Goal: Information Seeking & Learning: Find specific fact

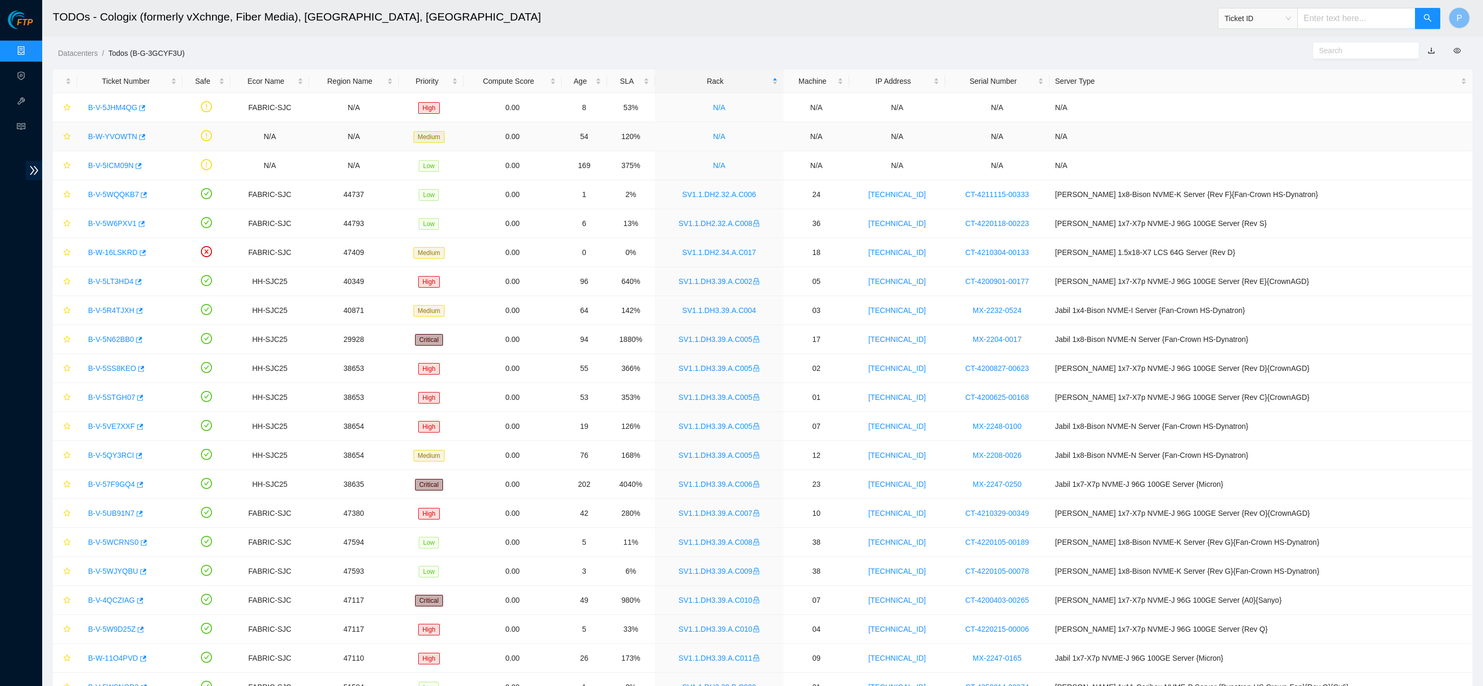
scroll to position [78, 0]
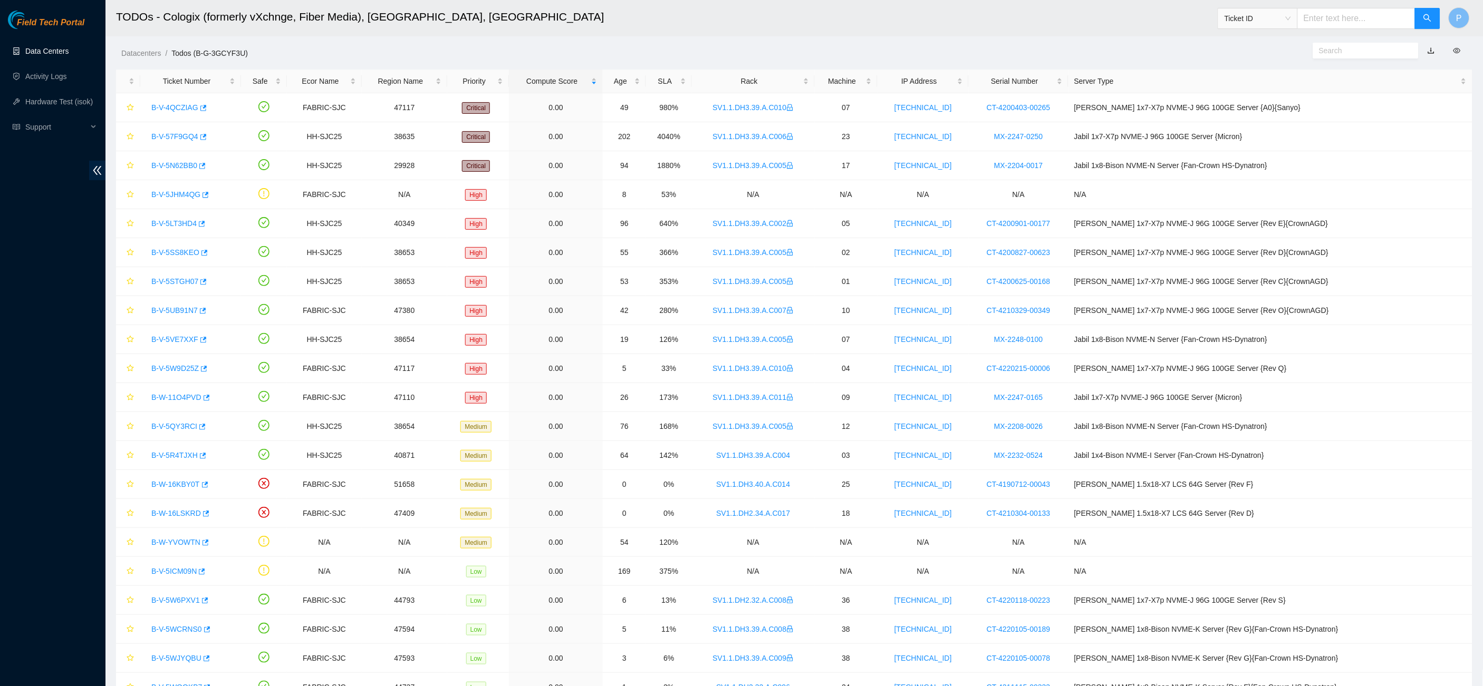
click at [40, 47] on link "Data Centers" at bounding box center [46, 51] width 43 height 8
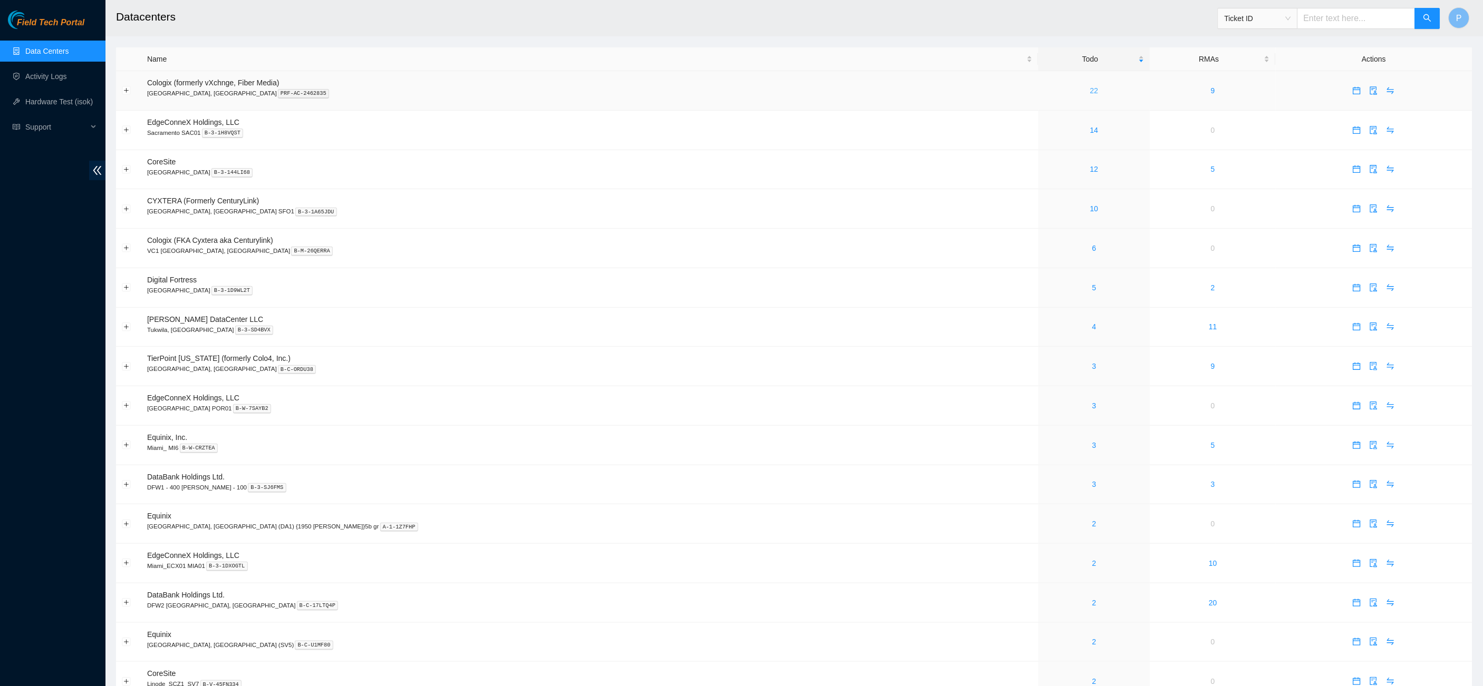
click at [1090, 90] on link "22" at bounding box center [1094, 90] width 8 height 8
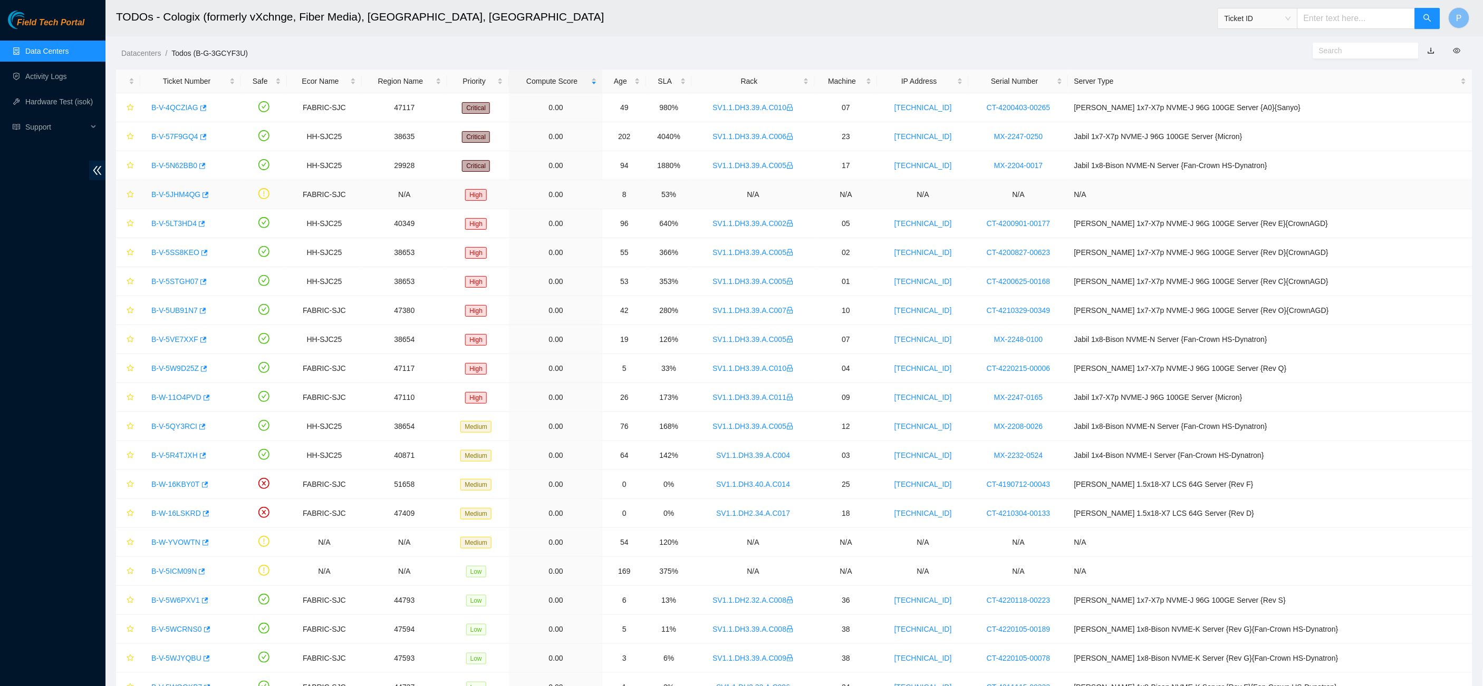
drag, startPoint x: 770, startPoint y: 73, endPoint x: 763, endPoint y: 115, distance: 42.8
click at [771, 75] on div "Rack" at bounding box center [753, 81] width 111 height 12
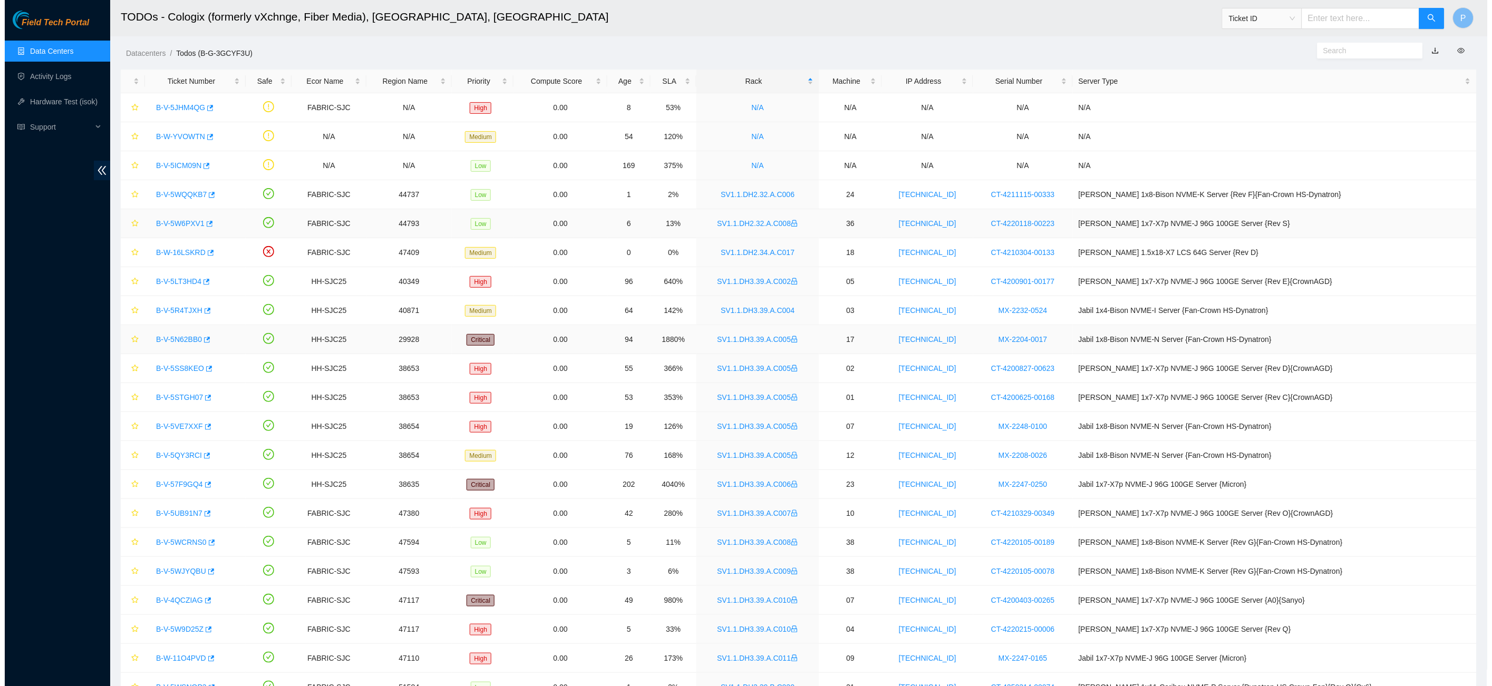
scroll to position [78, 0]
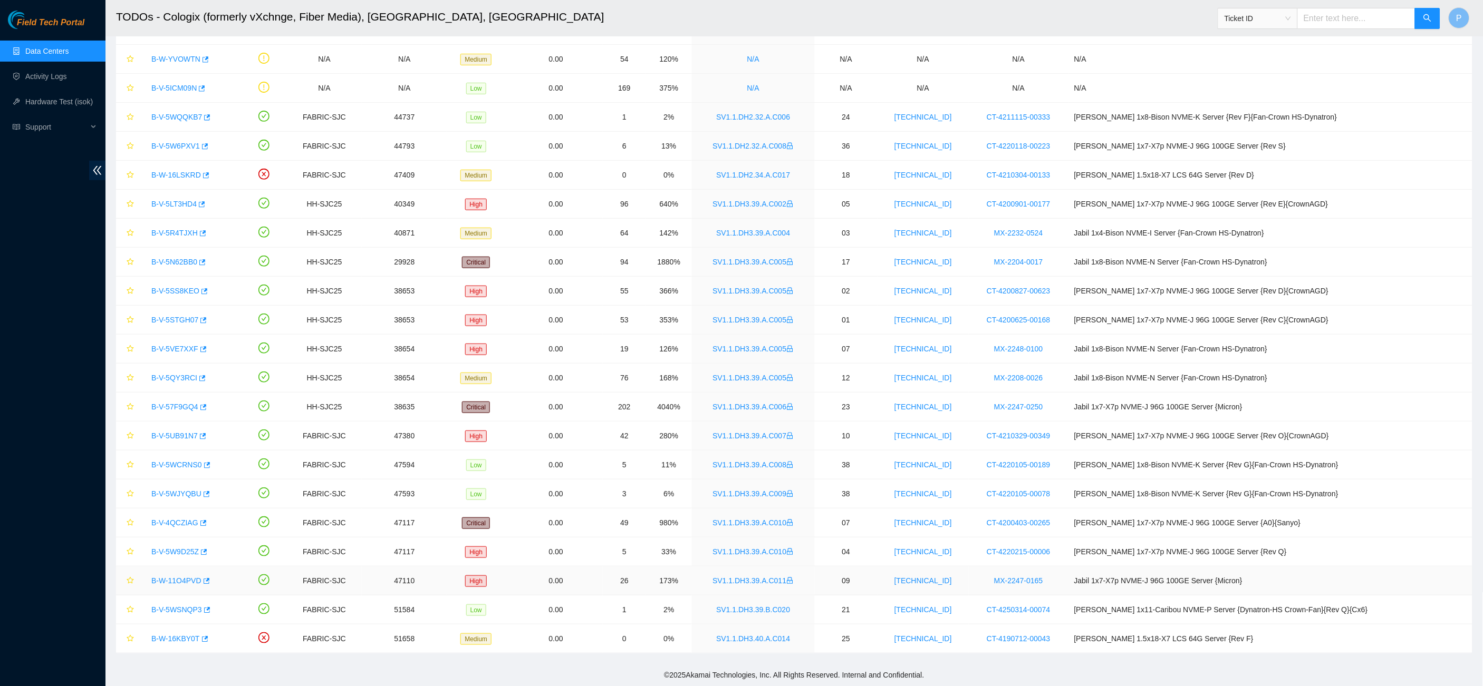
click at [170, 582] on link "B-W-11O4PVD" at bounding box center [176, 581] width 50 height 8
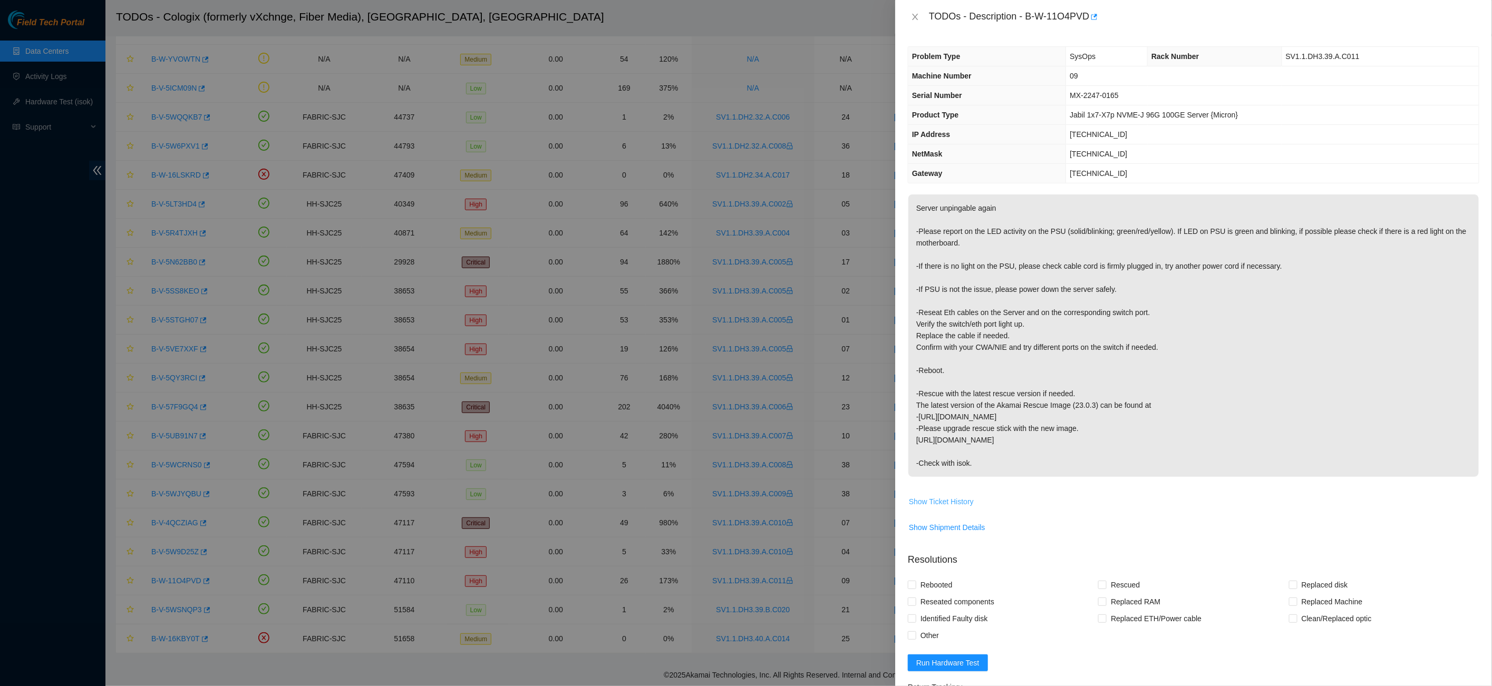
click at [950, 496] on span "Show Ticket History" at bounding box center [941, 502] width 65 height 12
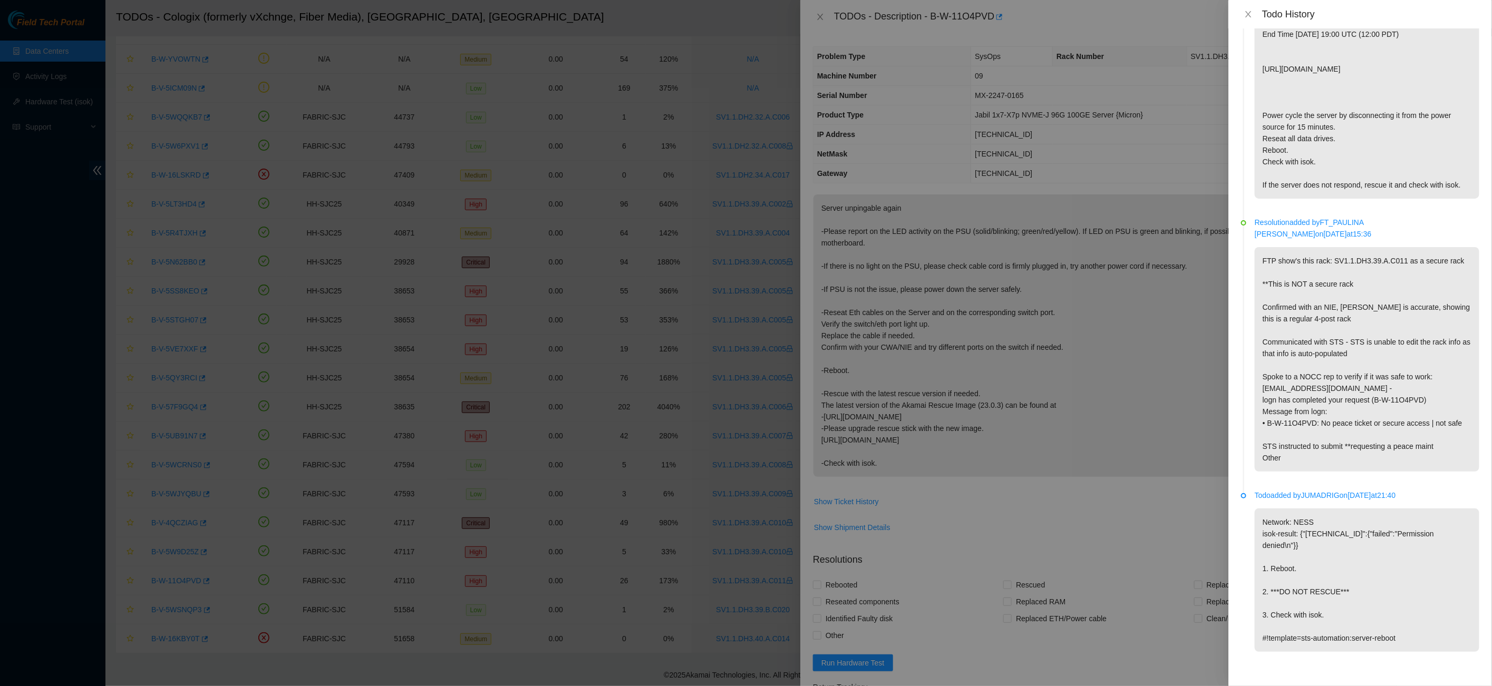
scroll to position [817, 0]
drag, startPoint x: 1261, startPoint y: 335, endPoint x: 1377, endPoint y: 335, distance: 116.5
click at [1377, 335] on p "FTP show's this rack: SV1.1.DH3.39.A.C011 as a secure rack **This is NOT a secu…" at bounding box center [1367, 359] width 225 height 225
click at [1334, 304] on p "FTP show's this rack: SV1.1.DH3.39.A.C011 as a secure rack **This is NOT a secu…" at bounding box center [1367, 359] width 225 height 225
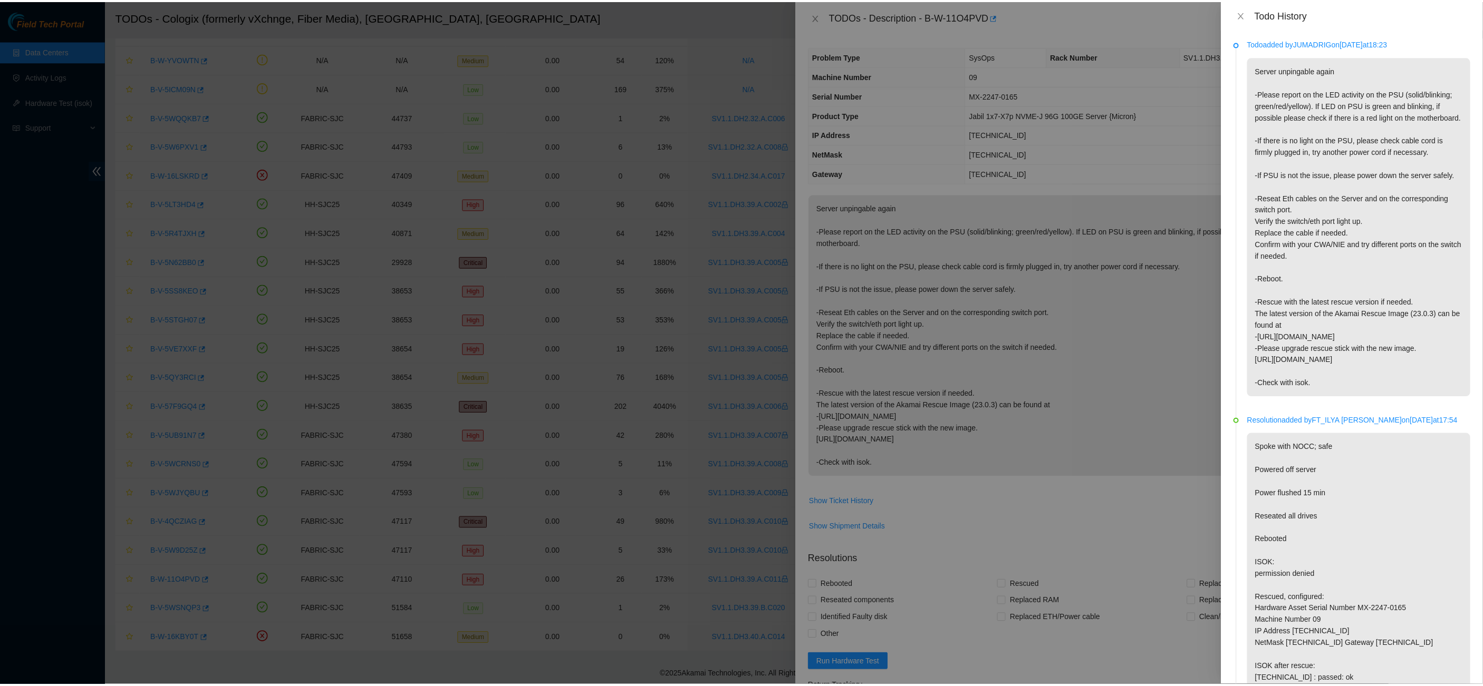
scroll to position [0, 0]
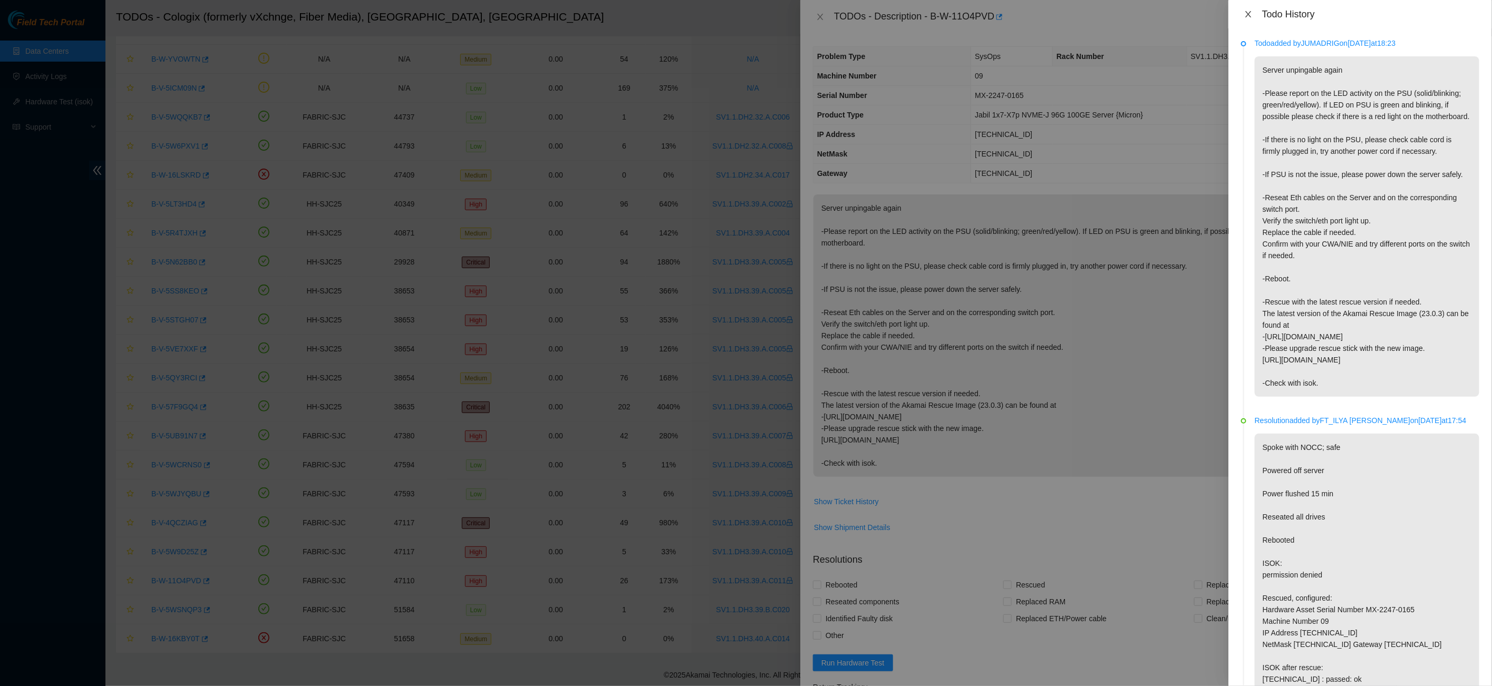
click at [1249, 14] on icon "close" at bounding box center [1248, 14] width 6 height 6
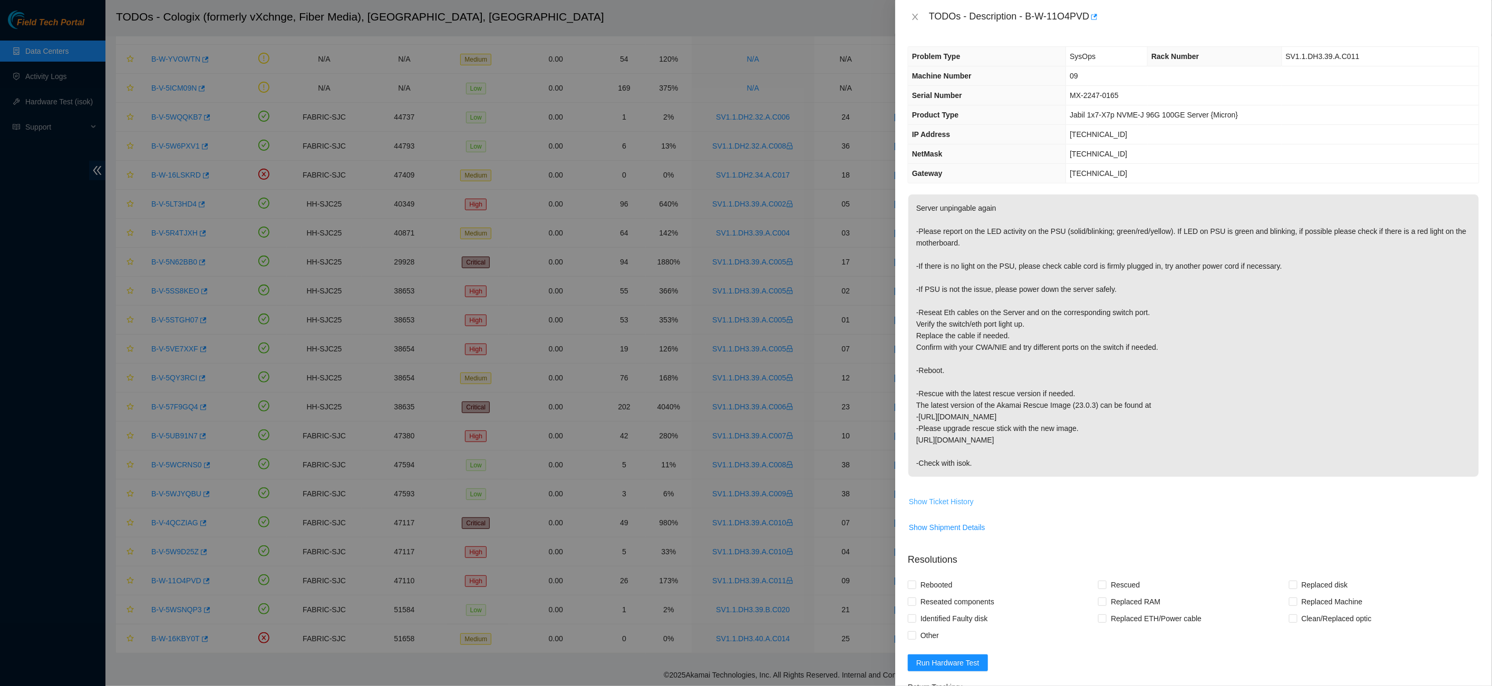
click at [942, 496] on span "Show Ticket History" at bounding box center [941, 502] width 65 height 12
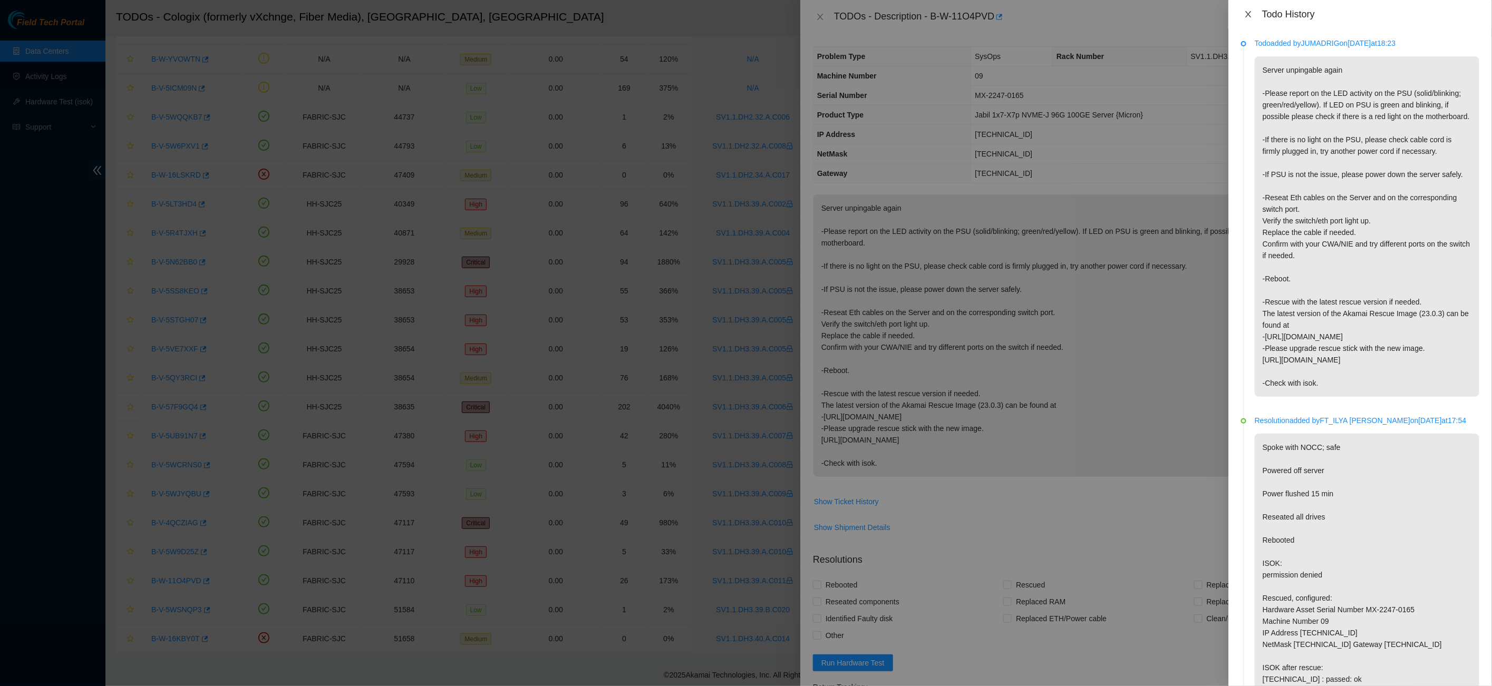
click at [1252, 15] on icon "close" at bounding box center [1248, 14] width 8 height 8
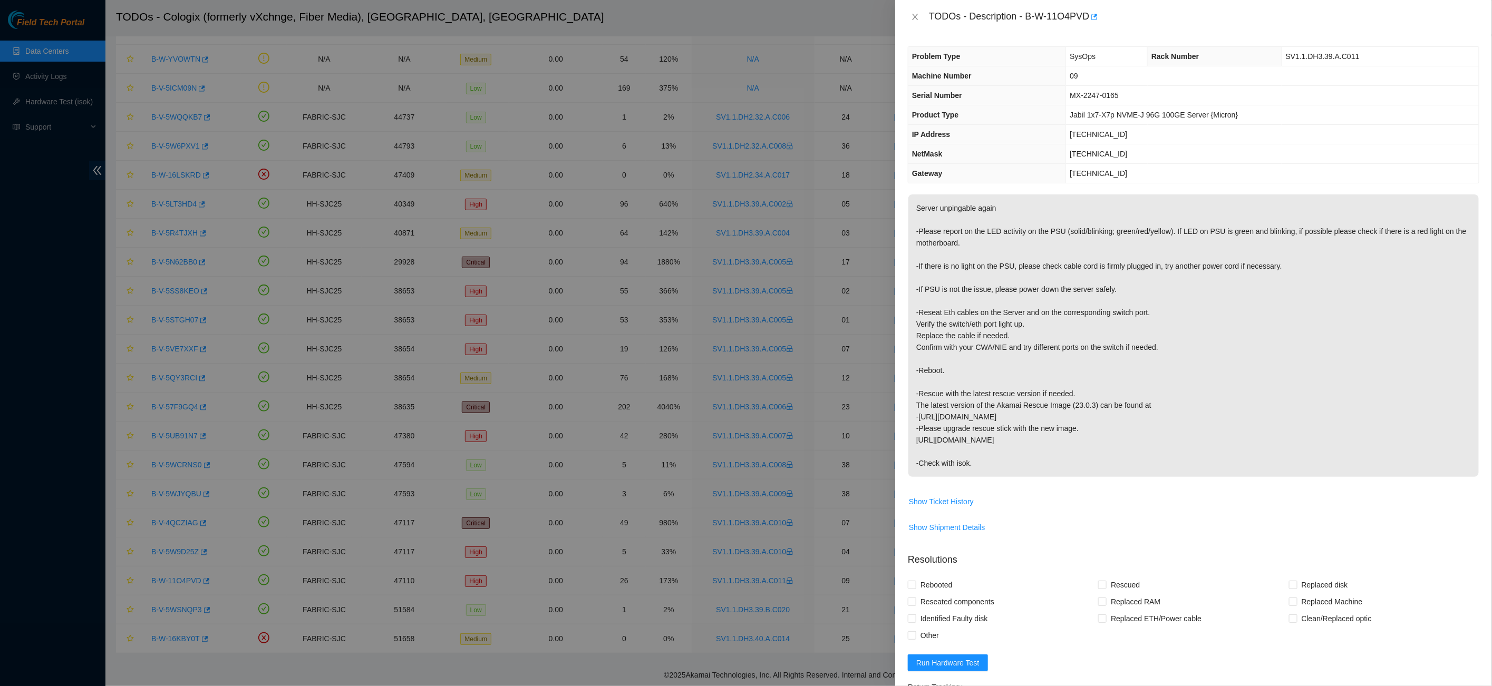
click at [913, 8] on div "TODOs - Description - B-W-11O4PVD" at bounding box center [1194, 16] width 572 height 17
click at [913, 18] on icon "close" at bounding box center [915, 17] width 8 height 8
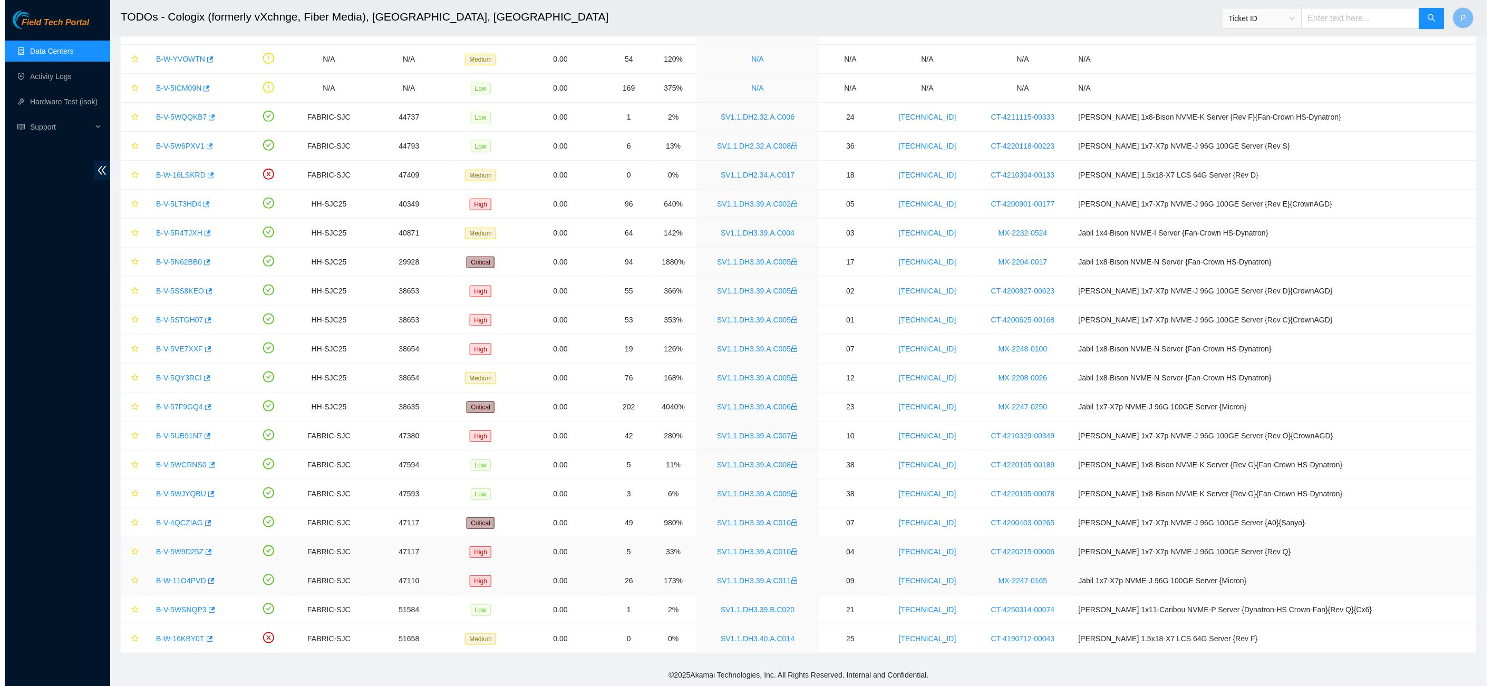
scroll to position [78, 0]
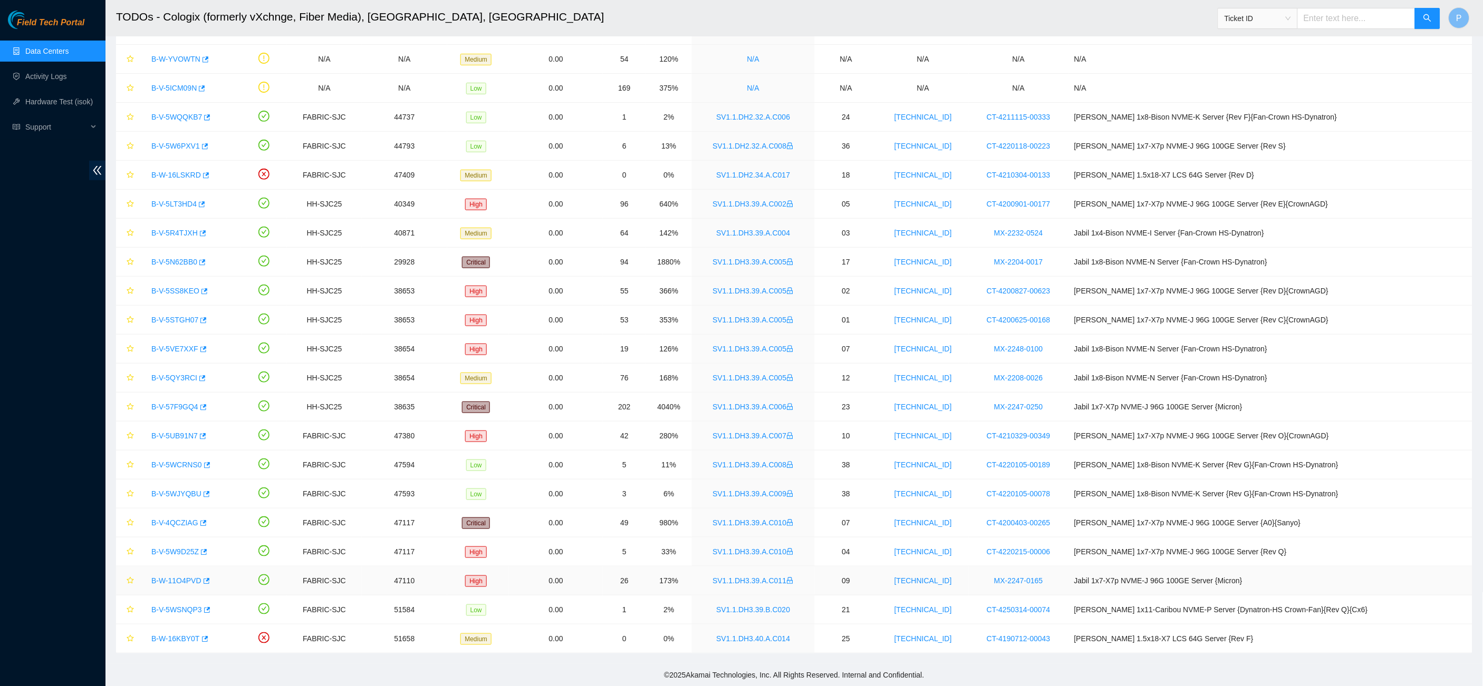
click at [187, 583] on link "B-W-11O4PVD" at bounding box center [176, 581] width 50 height 8
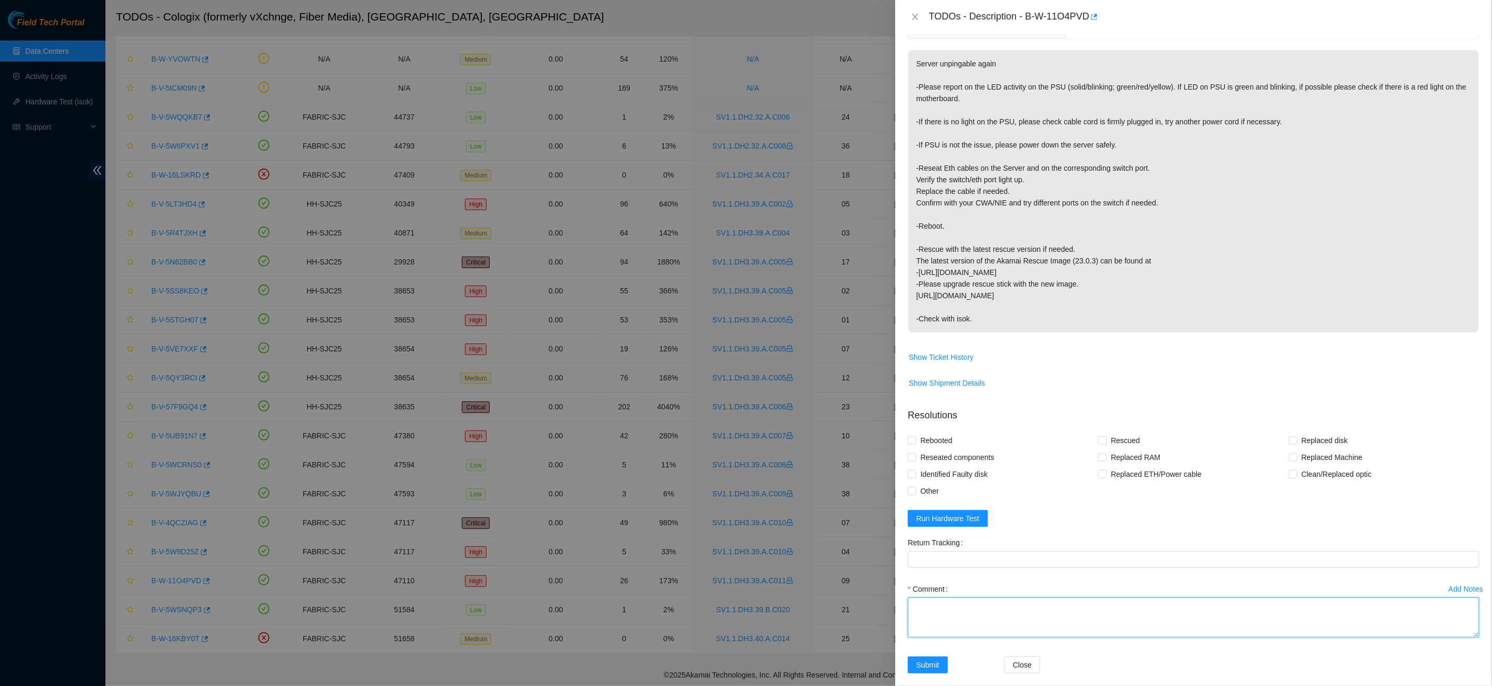
scroll to position [143, 0]
click at [972, 601] on textarea "Comment" at bounding box center [1194, 619] width 572 height 40
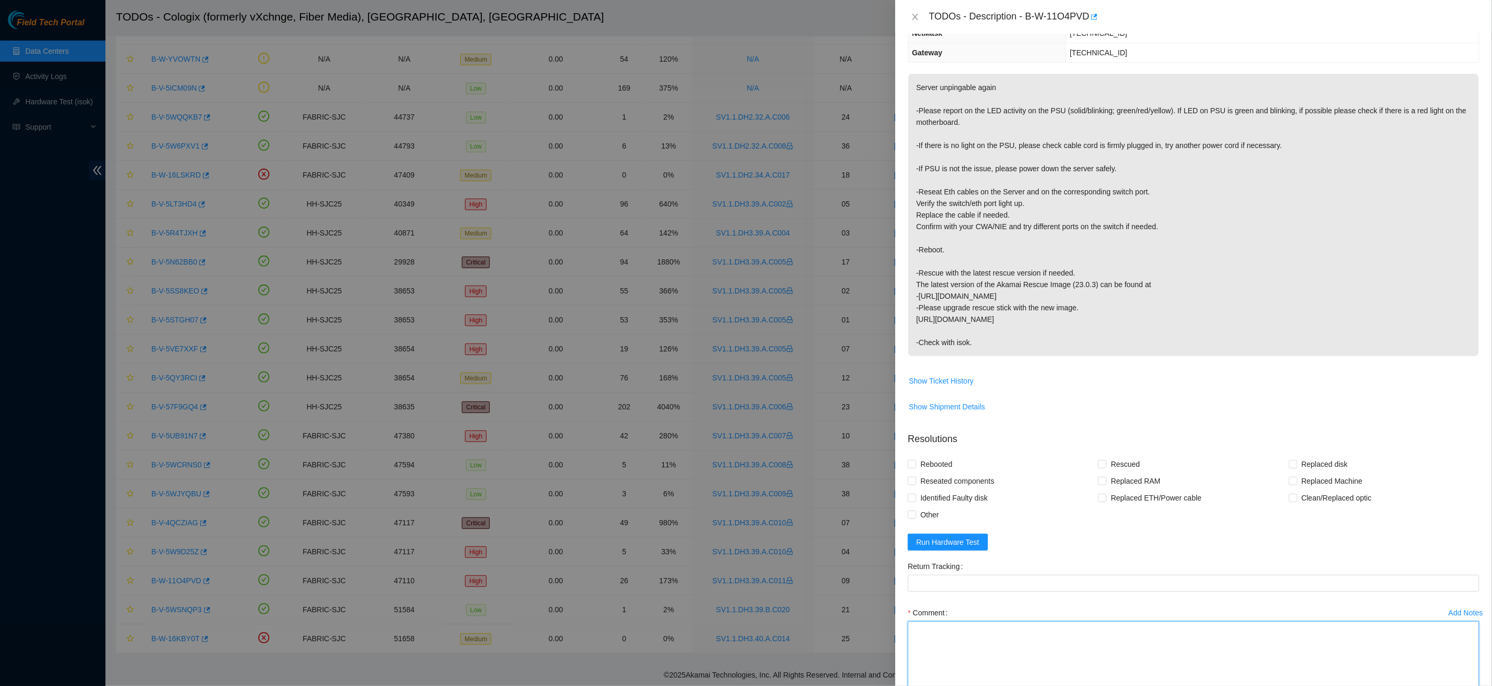
click at [1449, 609] on html "Field Tech Portal Data Centers Activity Logs Hardware Test (isok) Support TODOs…" at bounding box center [746, 265] width 1492 height 686
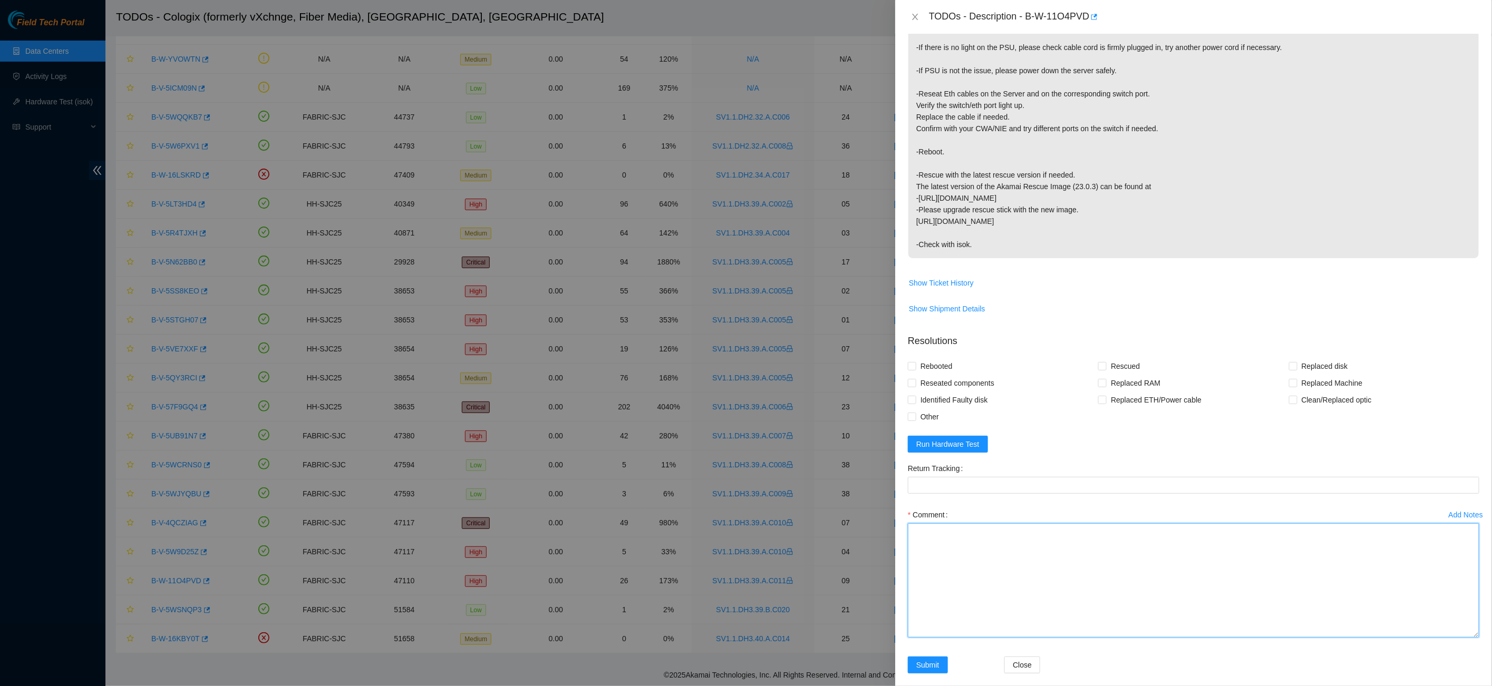
scroll to position [218, 0]
click at [1458, 609] on html "Field Tech Portal Data Centers Activity Logs Hardware Test (isok) Support TODOs…" at bounding box center [746, 265] width 1492 height 686
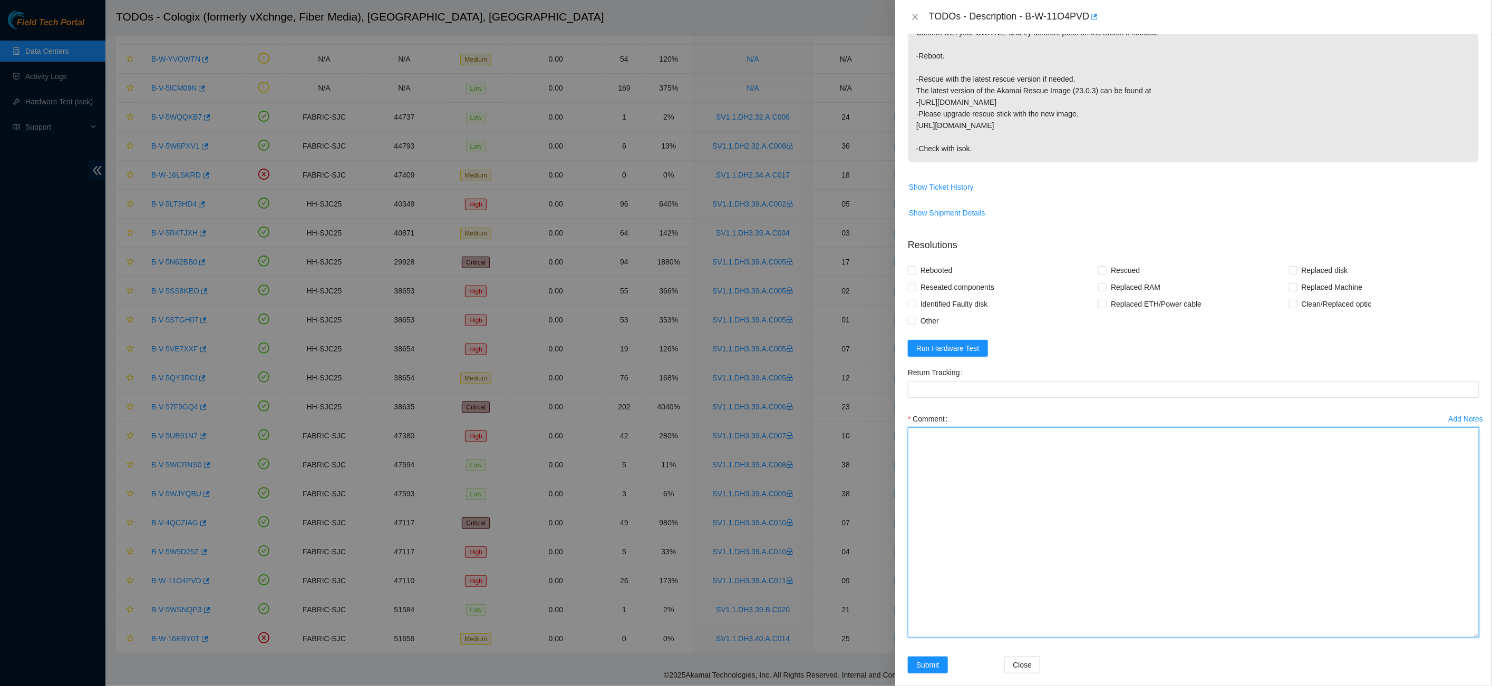
scroll to position [314, 0]
click at [1492, 609] on html "Field Tech Portal Data Centers Activity Logs Hardware Test (isok) Support TODOs…" at bounding box center [746, 265] width 1492 height 686
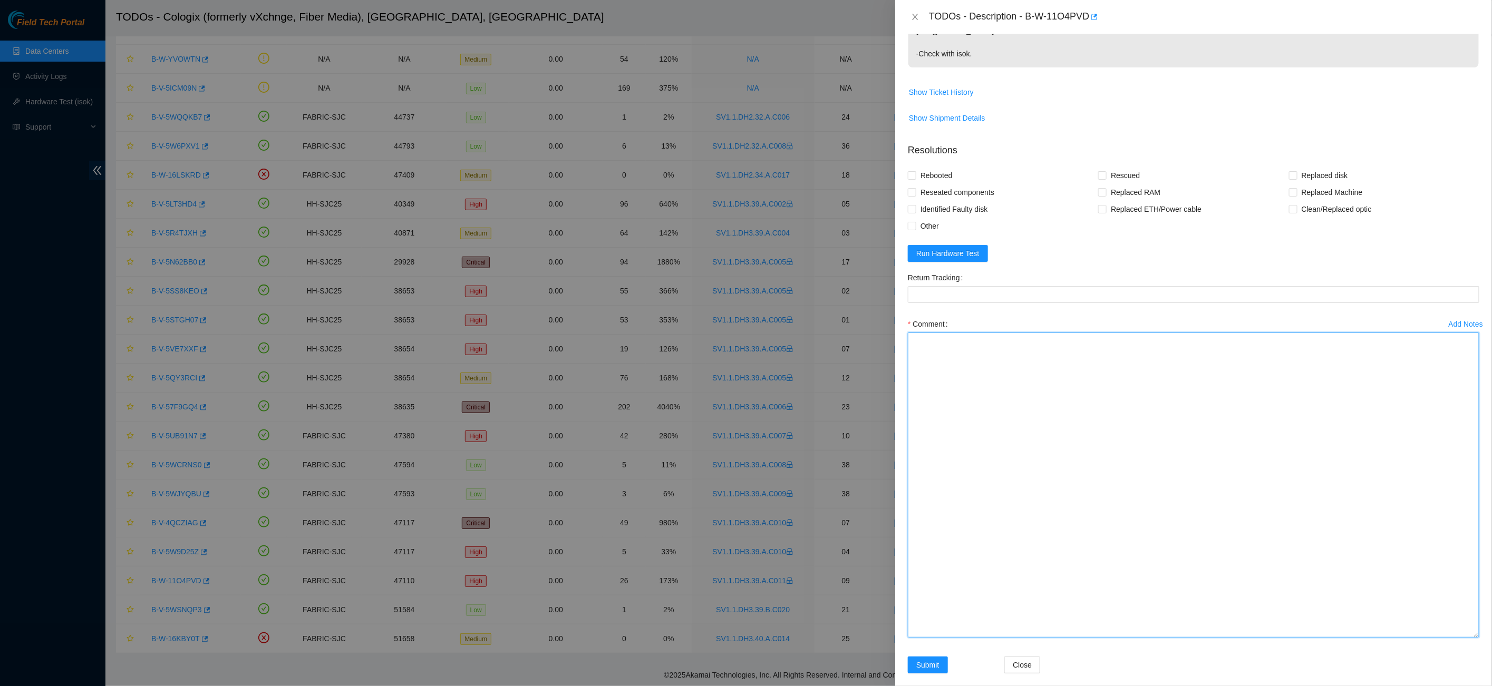
scroll to position [409, 0]
click at [1439, 609] on html "Field Tech Portal Data Centers Activity Logs Hardware Test (isok) Support TODOs…" at bounding box center [746, 265] width 1492 height 686
click at [1159, 427] on textarea "Comment" at bounding box center [1194, 534] width 572 height 403
type textarea "W"
type textarea "O"
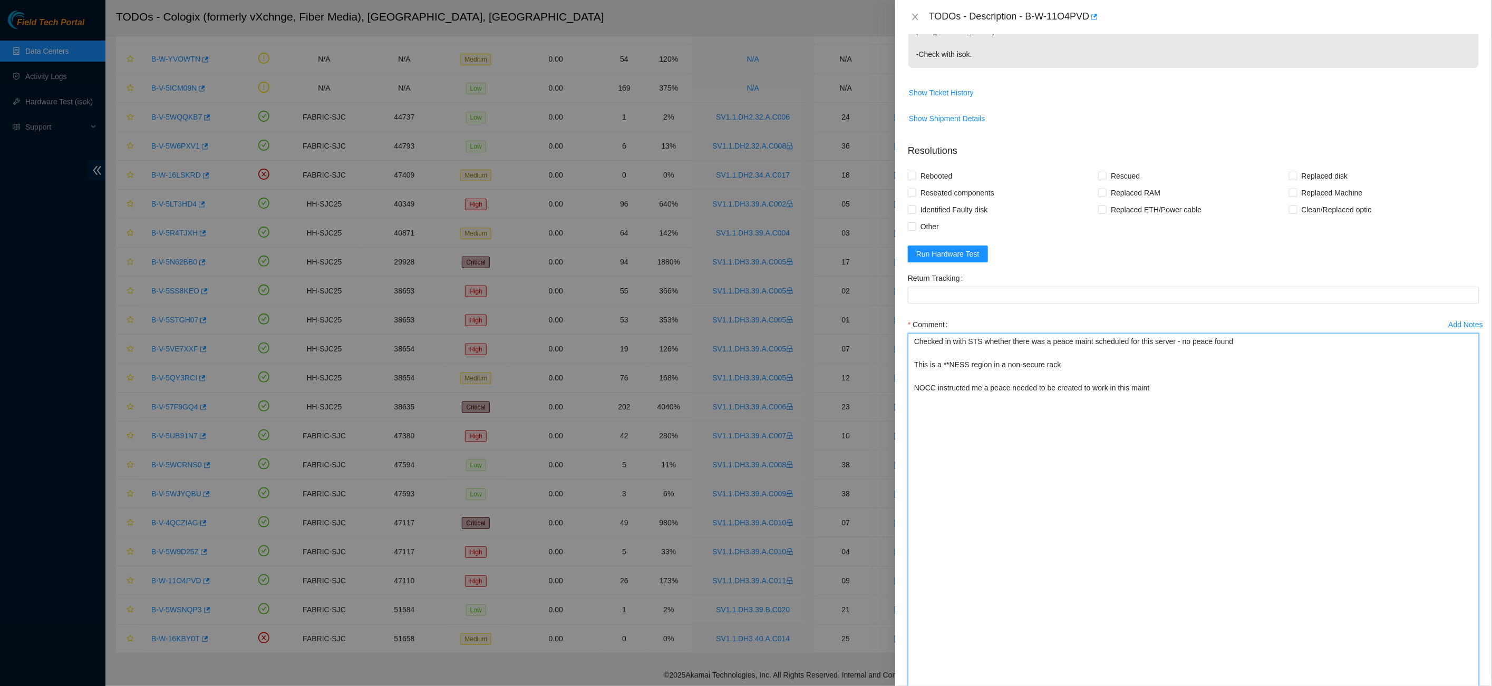
drag, startPoint x: 1185, startPoint y: 374, endPoint x: 893, endPoint y: 374, distance: 292.1
click at [893, 374] on div "TODOs - Description - B-W-11O4PVD Problem Type SysOps Rack Number SV1.1.DH3.39.…" at bounding box center [746, 343] width 1492 height 686
paste textarea "nocc is requesting peace ticket and secure access | not safe"
click at [920, 373] on textarea "Checked in with STS whether there was a peace maint scheduled for this server -…" at bounding box center [1194, 534] width 572 height 403
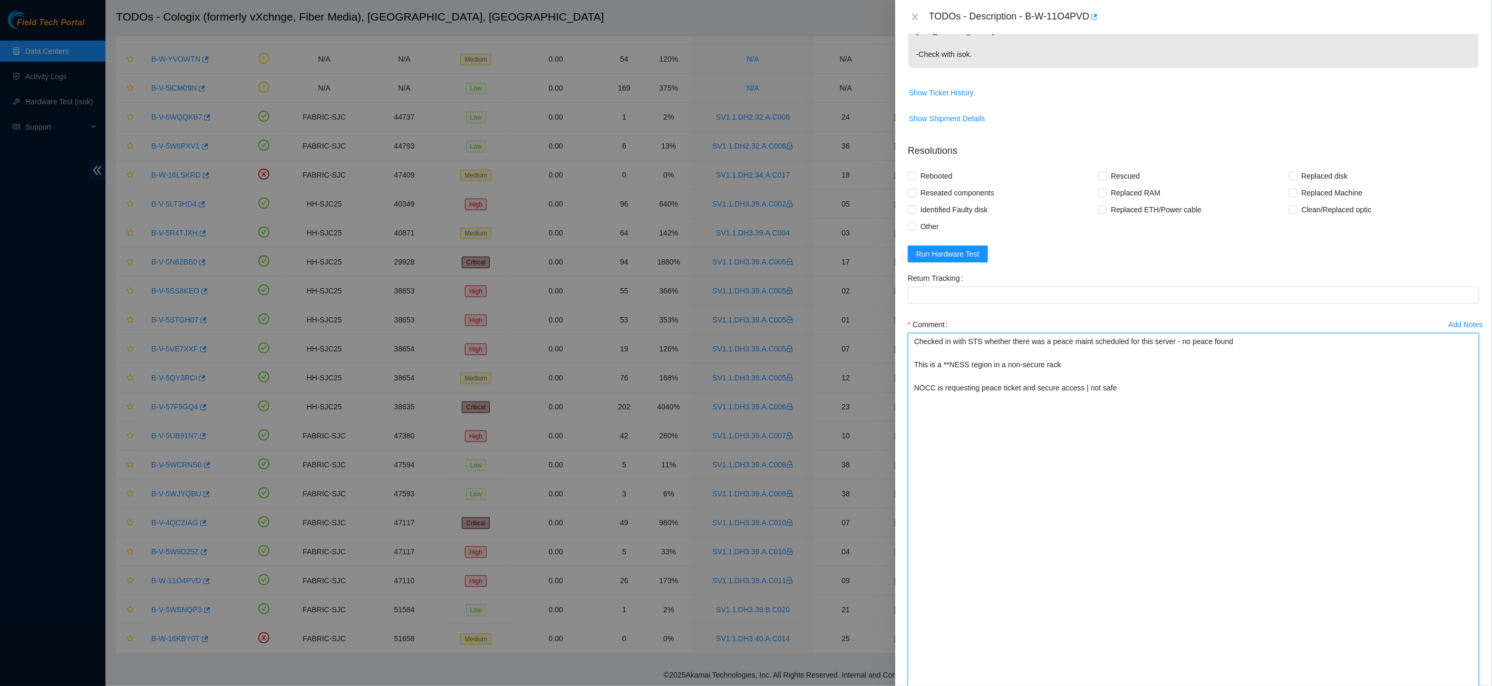
click at [914, 371] on textarea "Checked in with STS whether there was a peace maint scheduled for this server -…" at bounding box center [1194, 534] width 572 height 403
click at [1177, 371] on textarea "Checked in with STS whether there was a peace maint scheduled for this server -…" at bounding box center [1194, 534] width 572 height 403
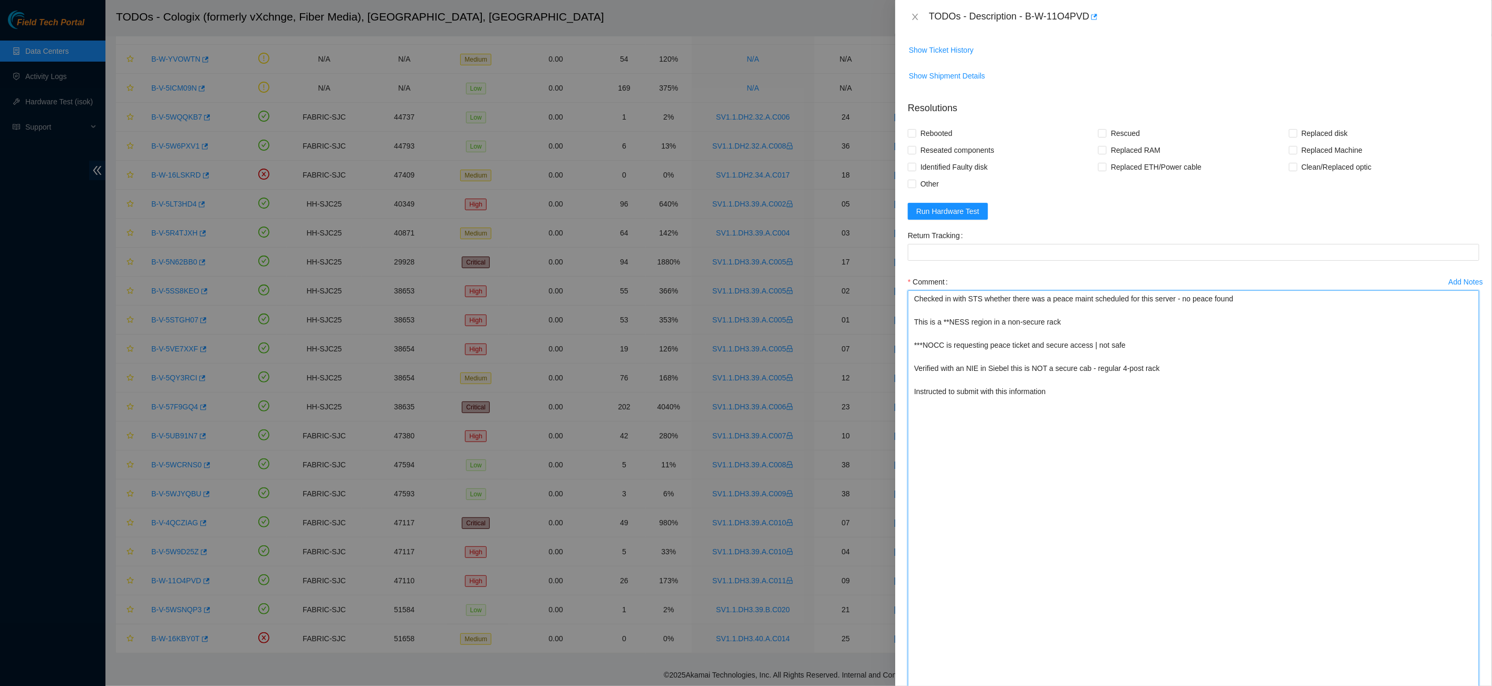
scroll to position [437, 0]
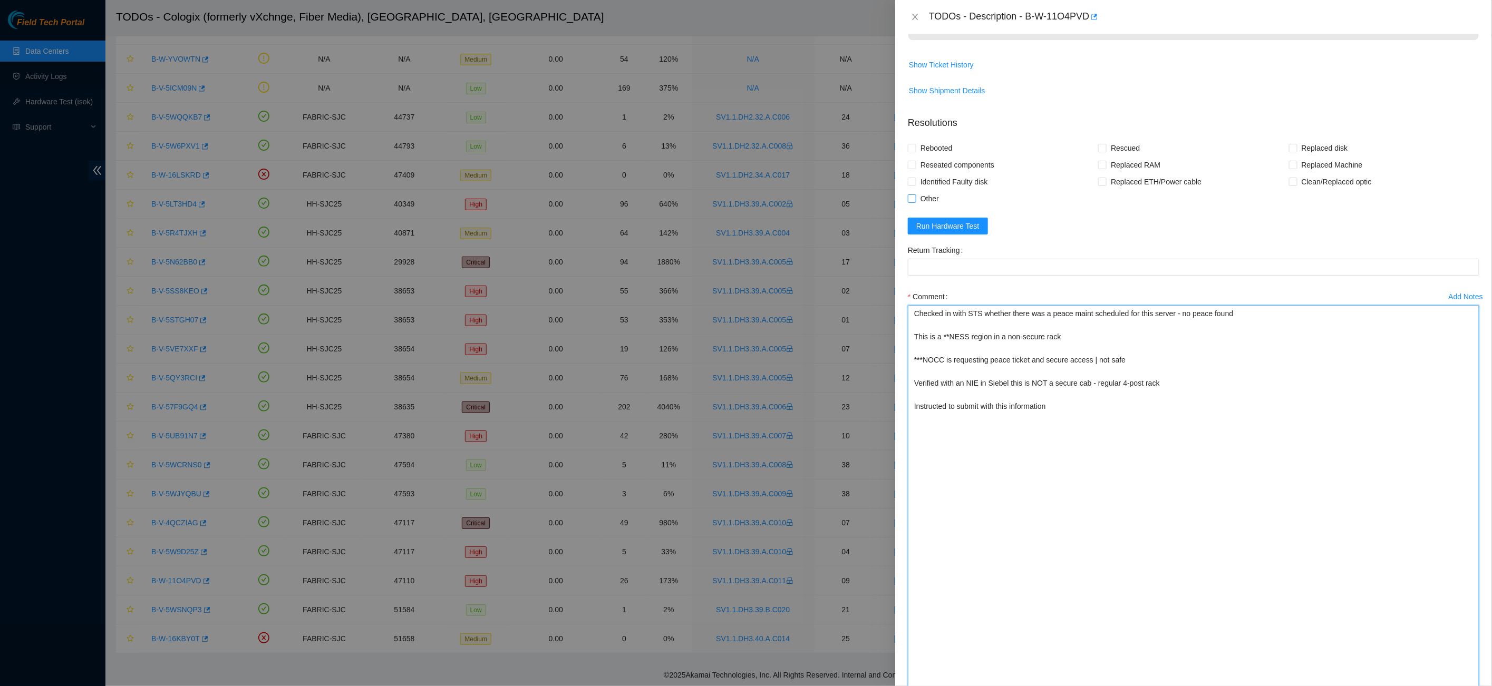
type textarea "Checked in with STS whether there was a peace maint scheduled for this server -…"
click at [908, 195] on input "Other" at bounding box center [911, 198] width 7 height 7
checkbox input "true"
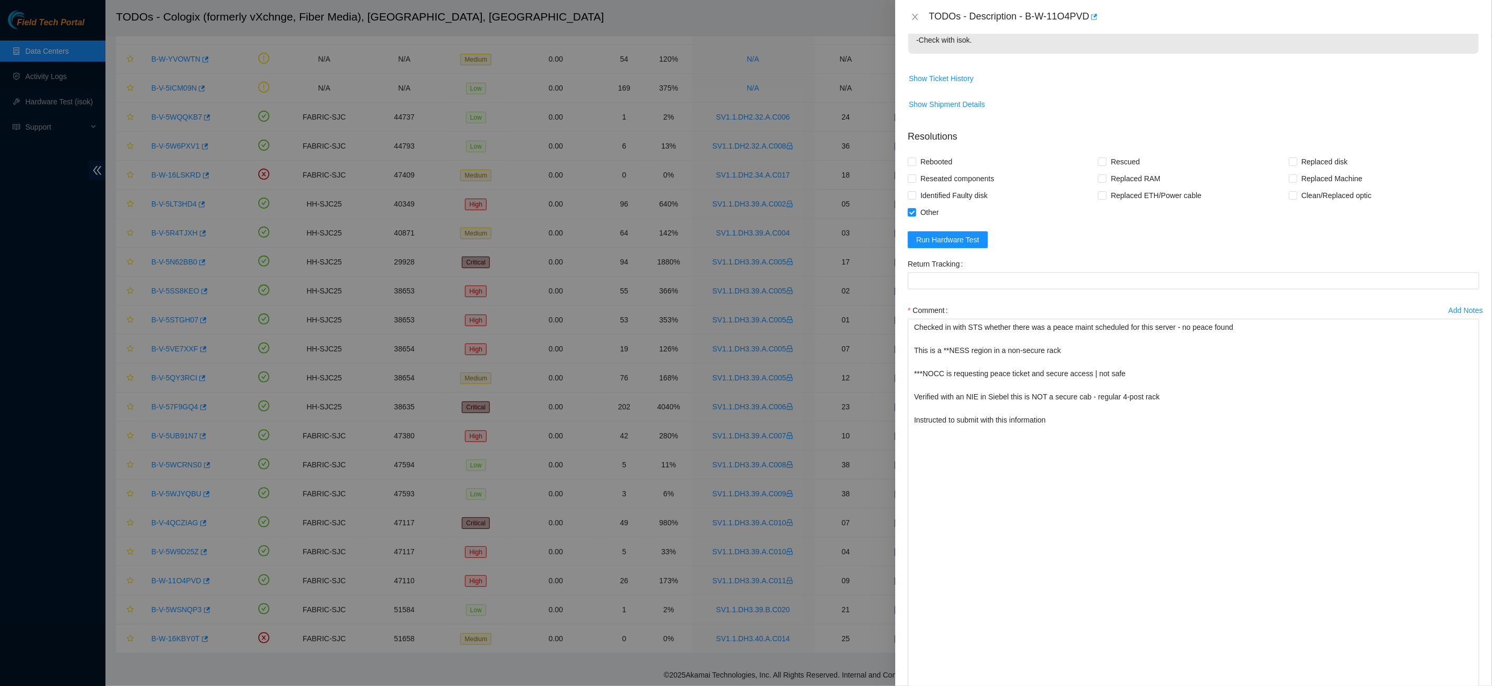
scroll to position [424, 0]
click at [1087, 400] on textarea "Checked in with STS whether there was a peace maint scheduled for this server -…" at bounding box center [1194, 519] width 572 height 403
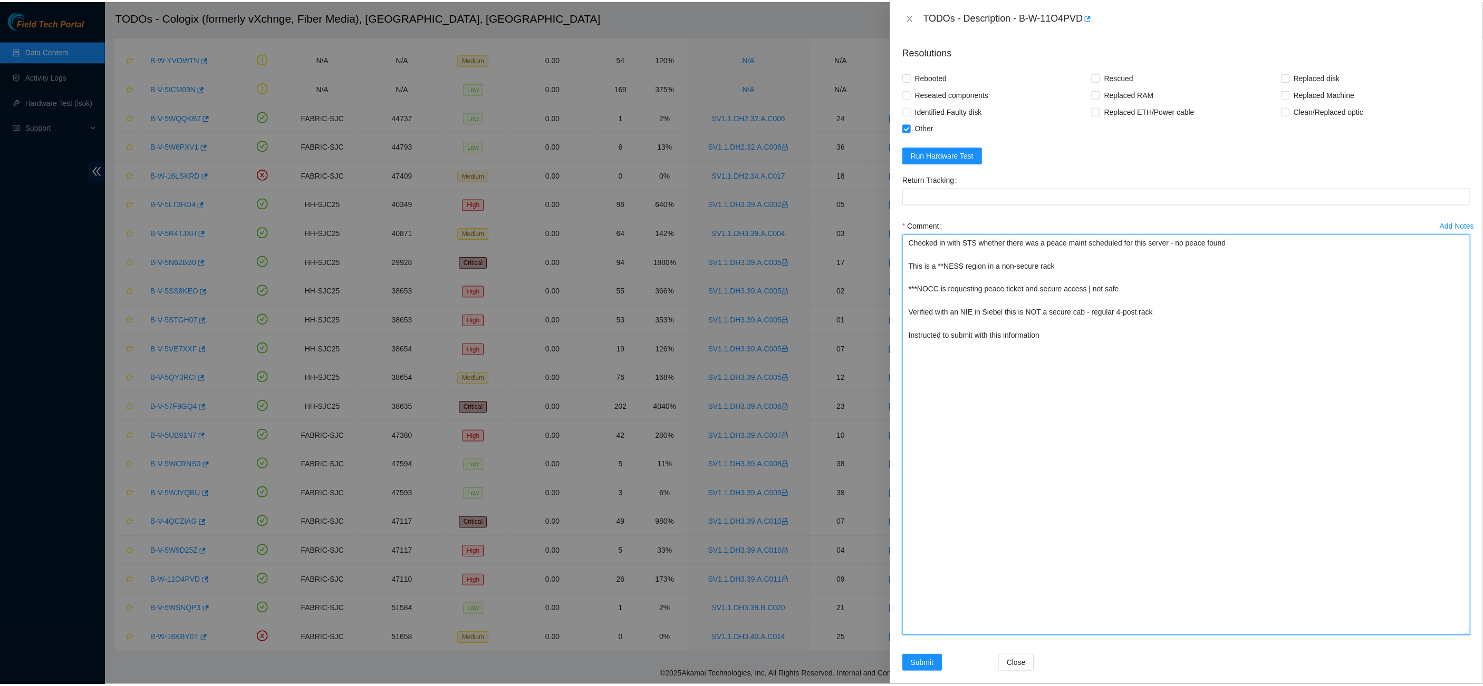
scroll to position [507, 0]
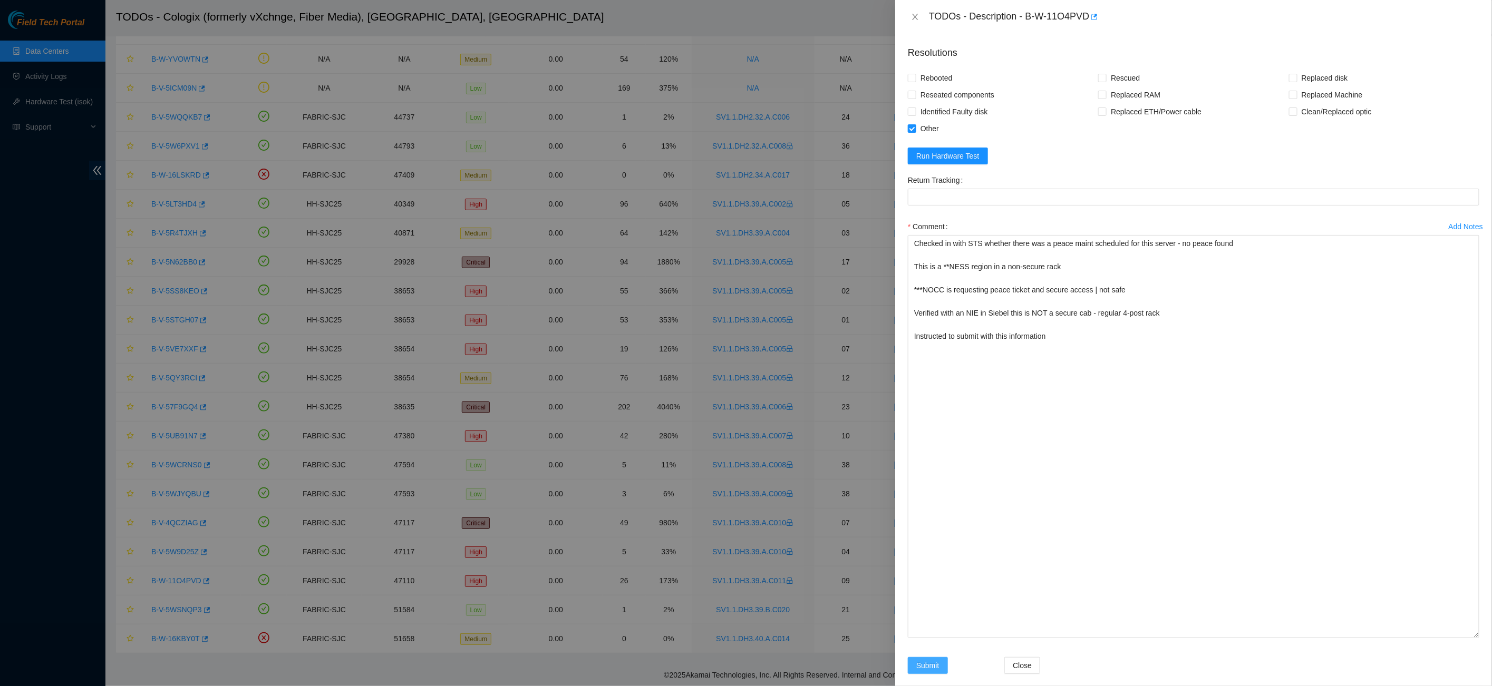
click at [926, 660] on span "Submit" at bounding box center [927, 666] width 23 height 12
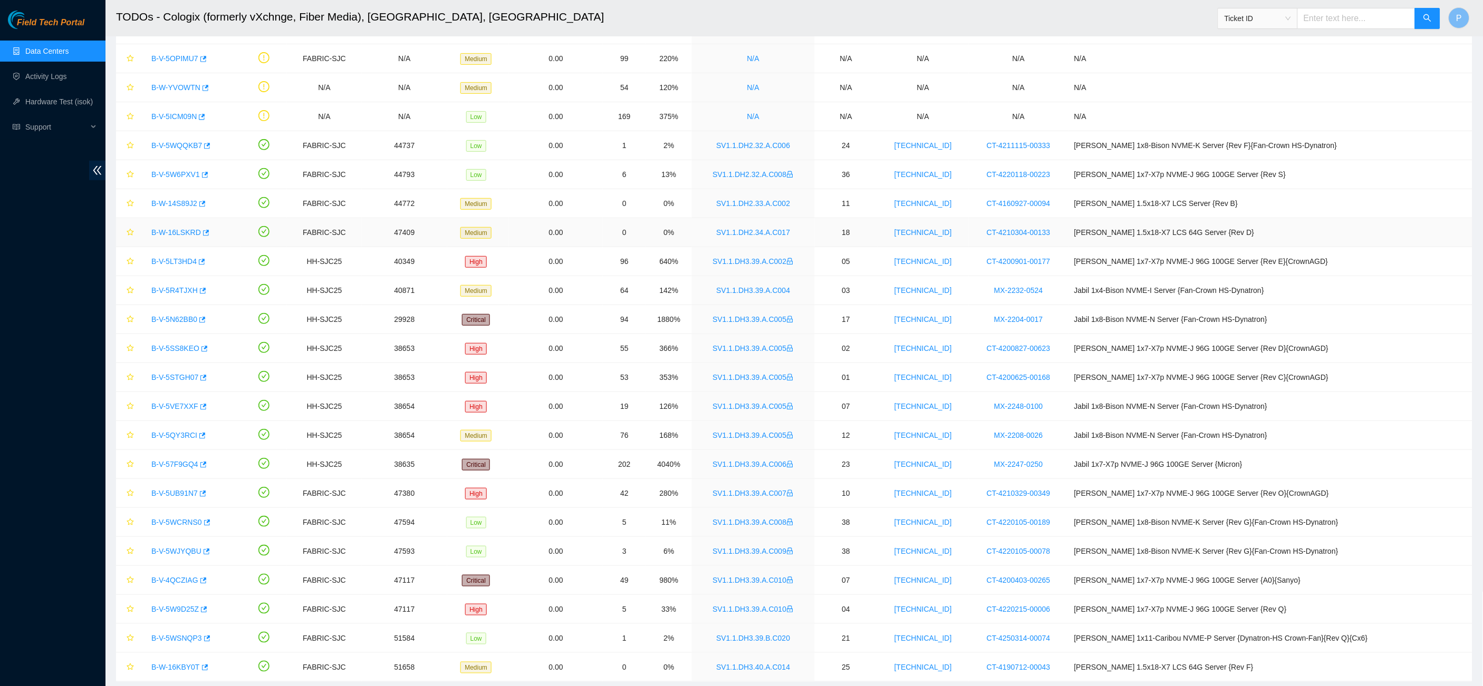
scroll to position [0, 0]
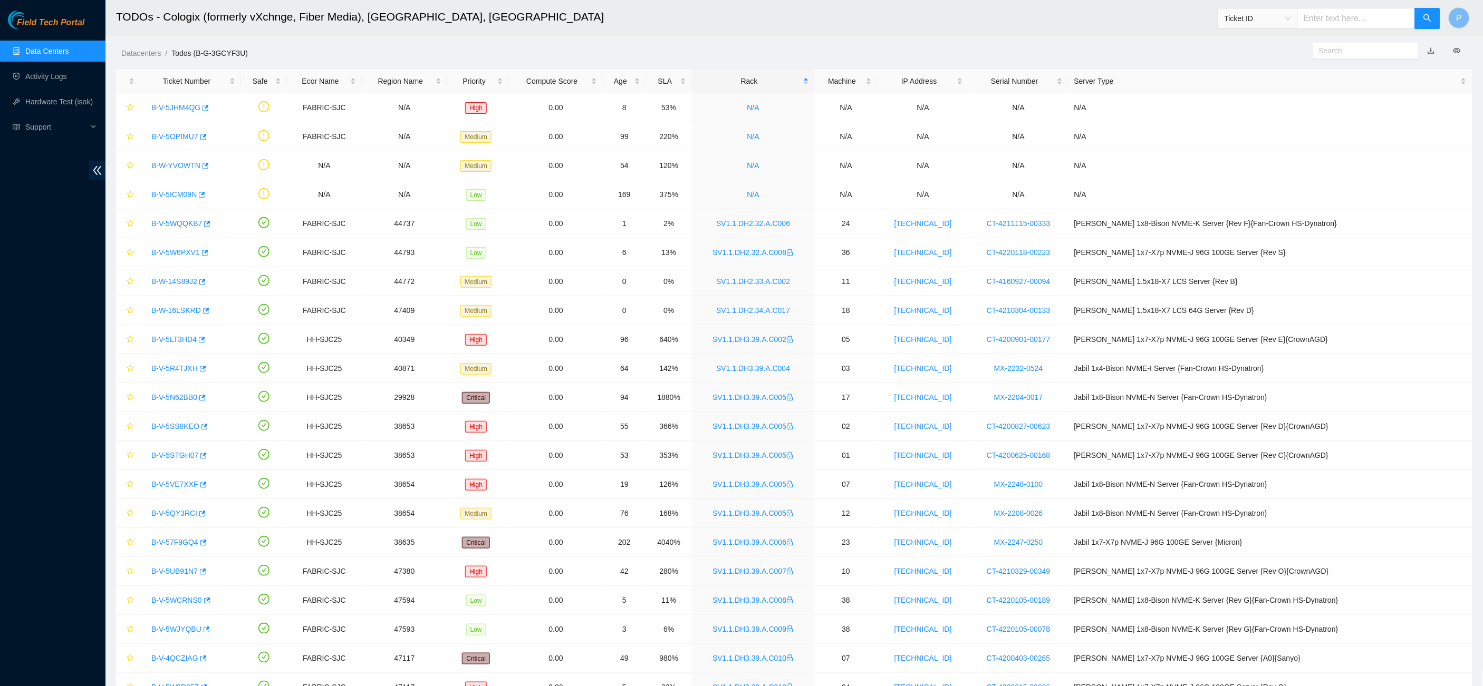
click at [1387, 13] on input "text" at bounding box center [1356, 18] width 118 height 21
paste input "B-V-5W6PXV1"
type input "B-V-5W6PXV1"
click at [1432, 20] on button "button" at bounding box center [1427, 18] width 25 height 21
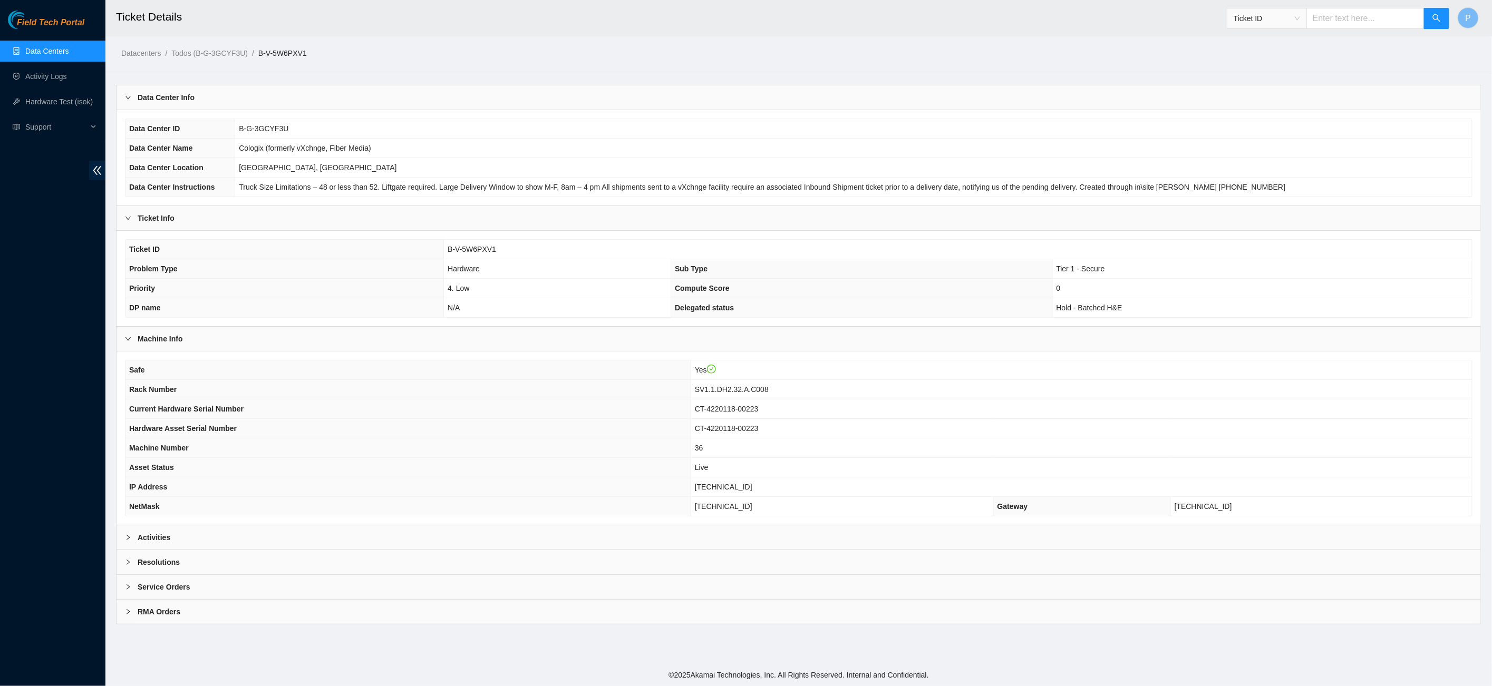
click at [543, 535] on div "Activities" at bounding box center [799, 538] width 1365 height 24
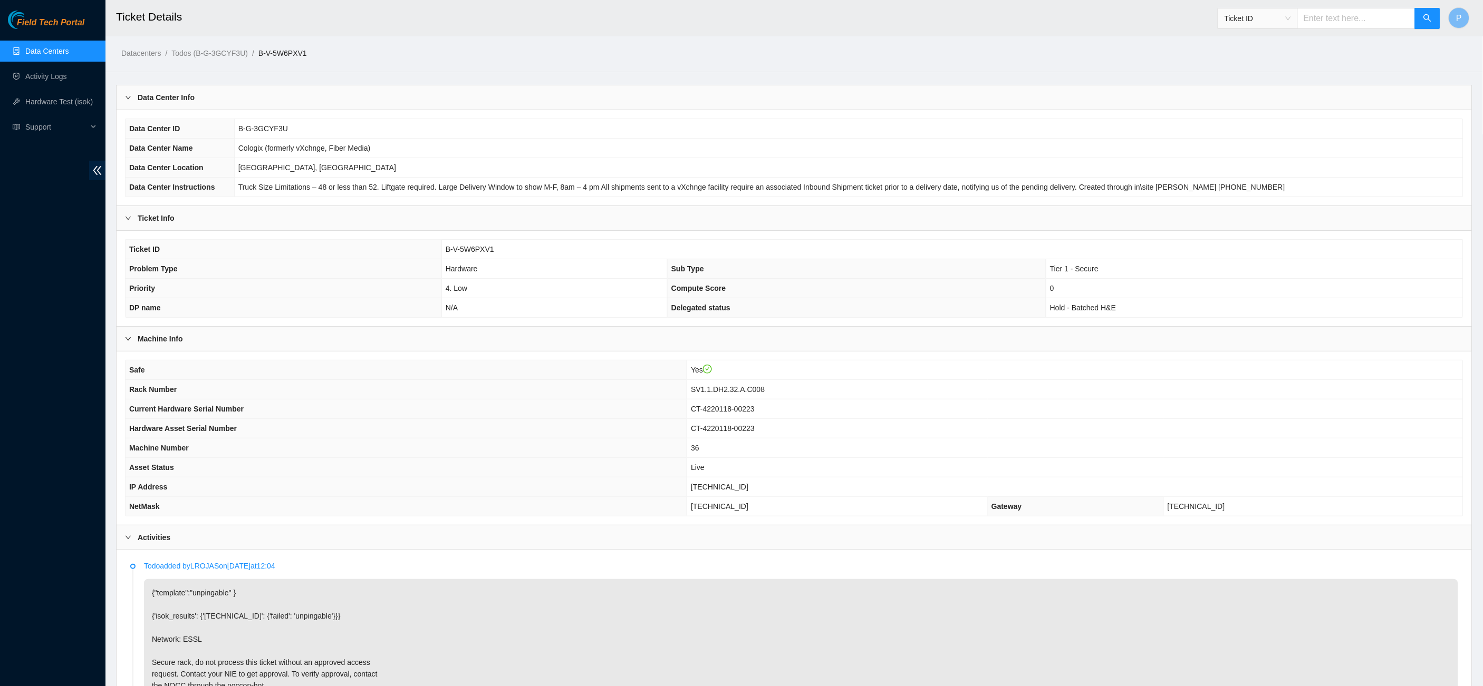
click at [1328, 18] on input "text" at bounding box center [1356, 18] width 118 height 21
paste input "B-V-5VZ5U73"
type input "B-V-5VZ5U73"
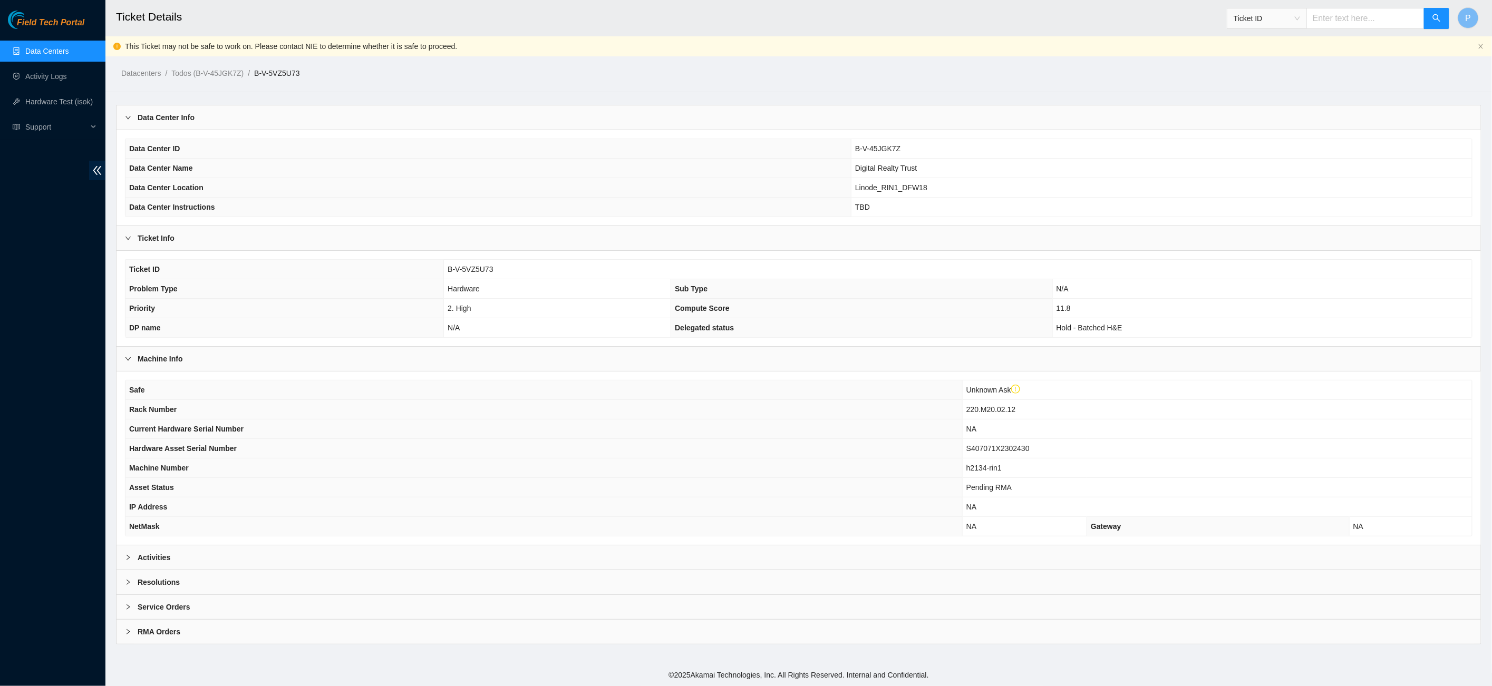
click at [69, 54] on link "Data Centers" at bounding box center [46, 51] width 43 height 8
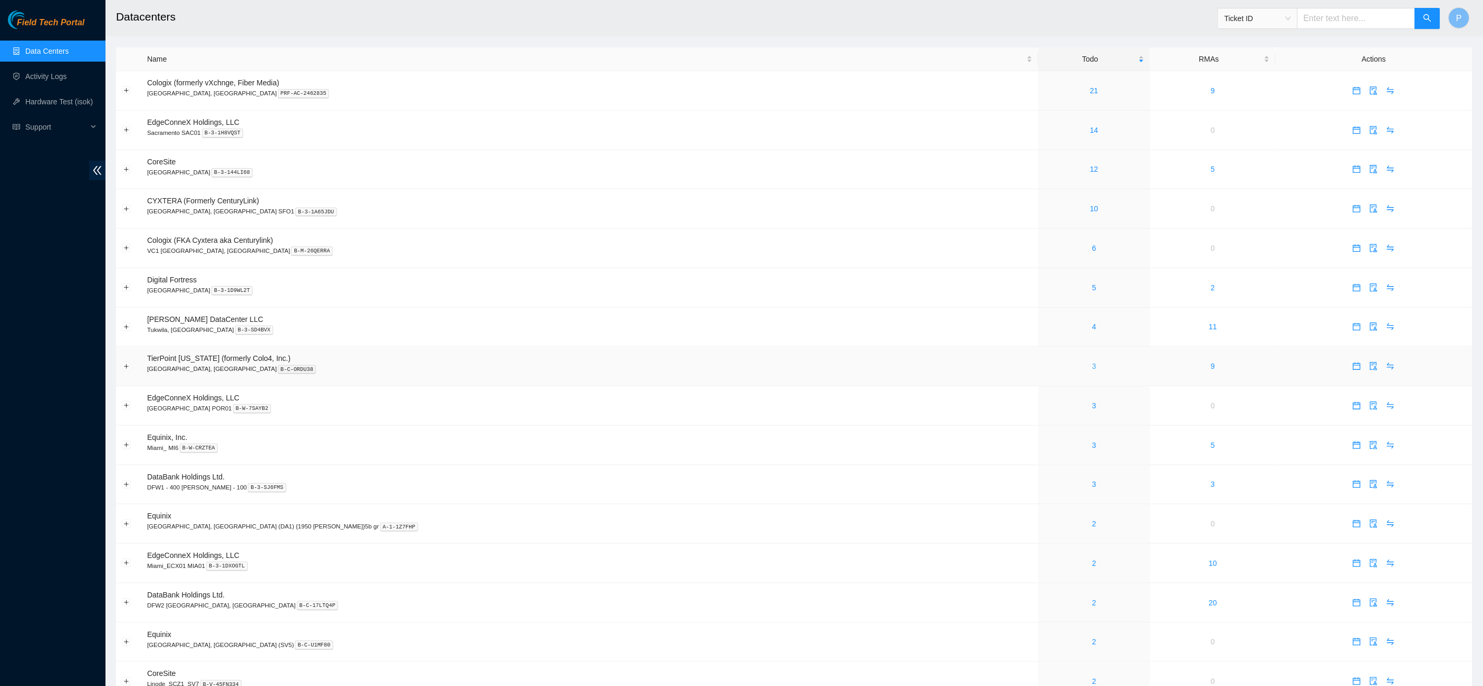
click at [1092, 362] on link "3" at bounding box center [1094, 366] width 4 height 8
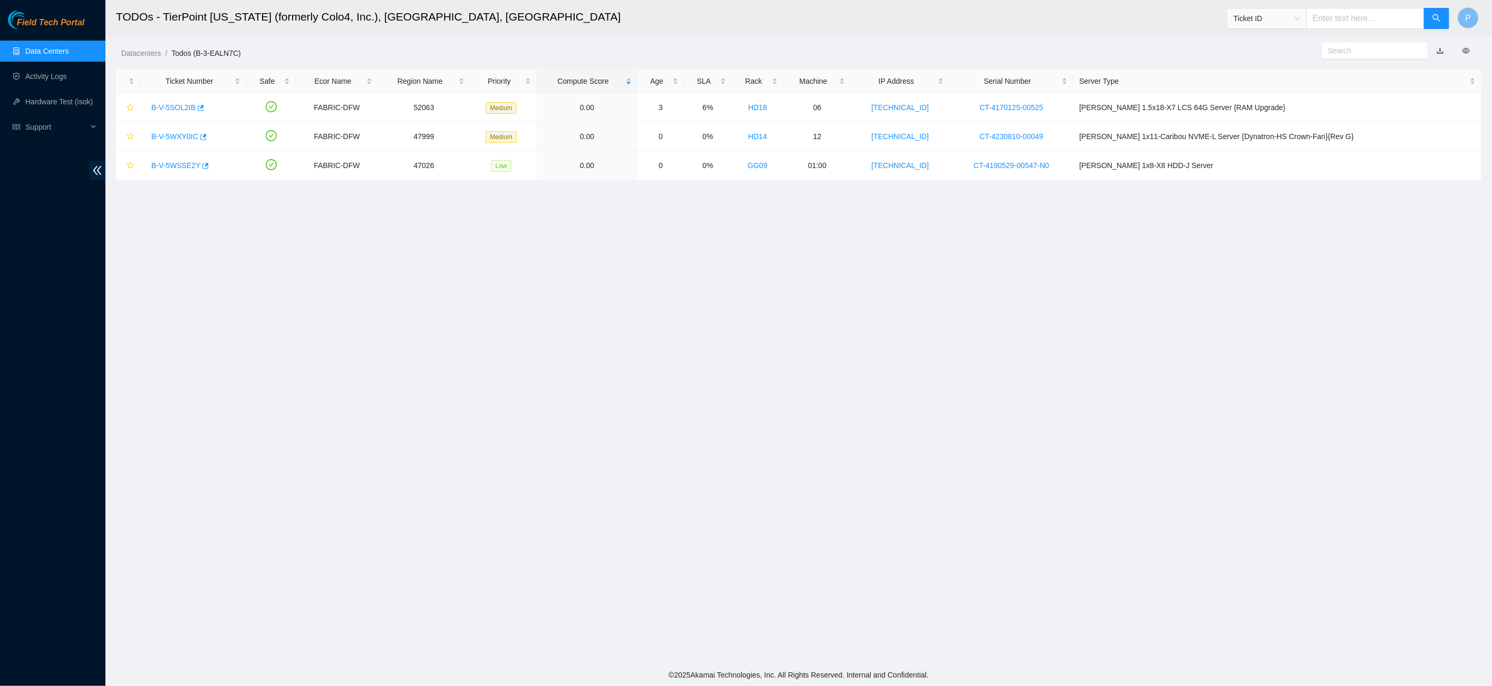
click at [1444, 51] on link "button" at bounding box center [1440, 50] width 7 height 8
click at [65, 51] on link "Data Centers" at bounding box center [46, 51] width 43 height 8
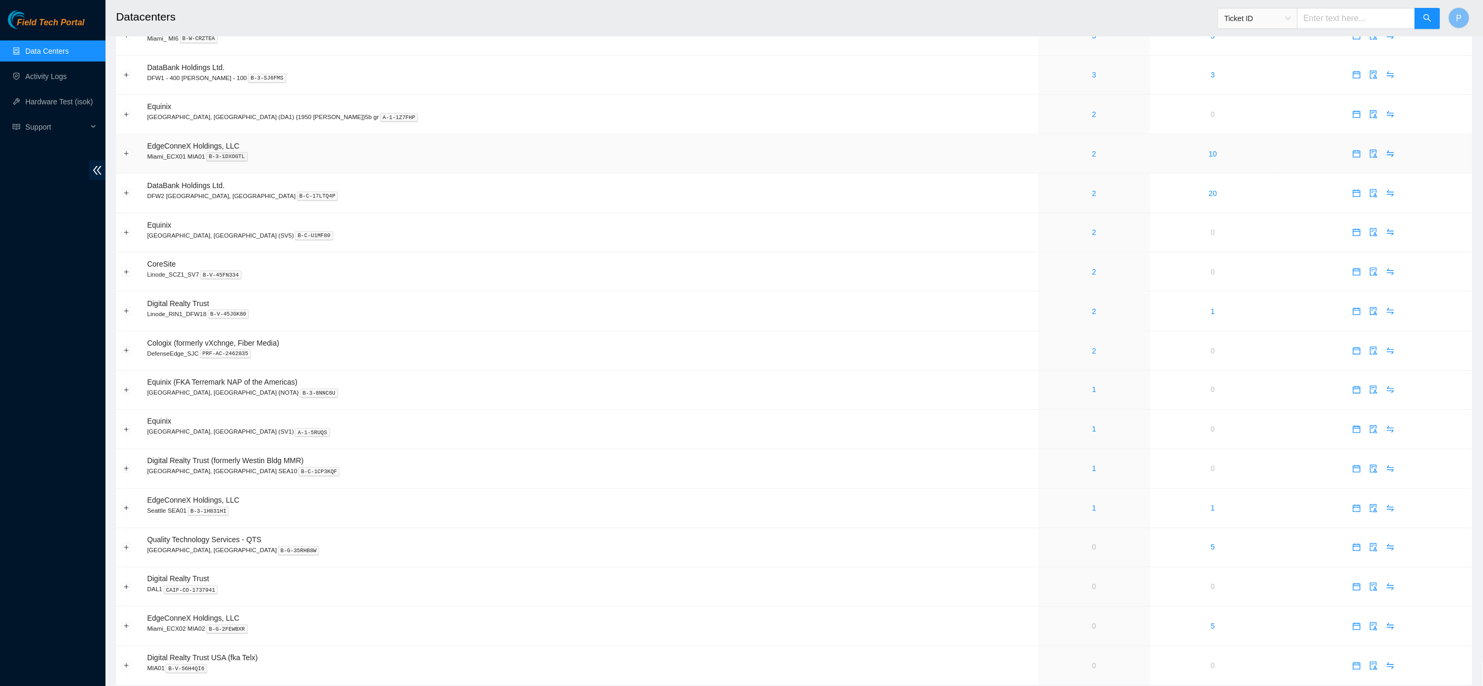
scroll to position [413, 0]
click at [1092, 225] on link "2" at bounding box center [1094, 229] width 4 height 8
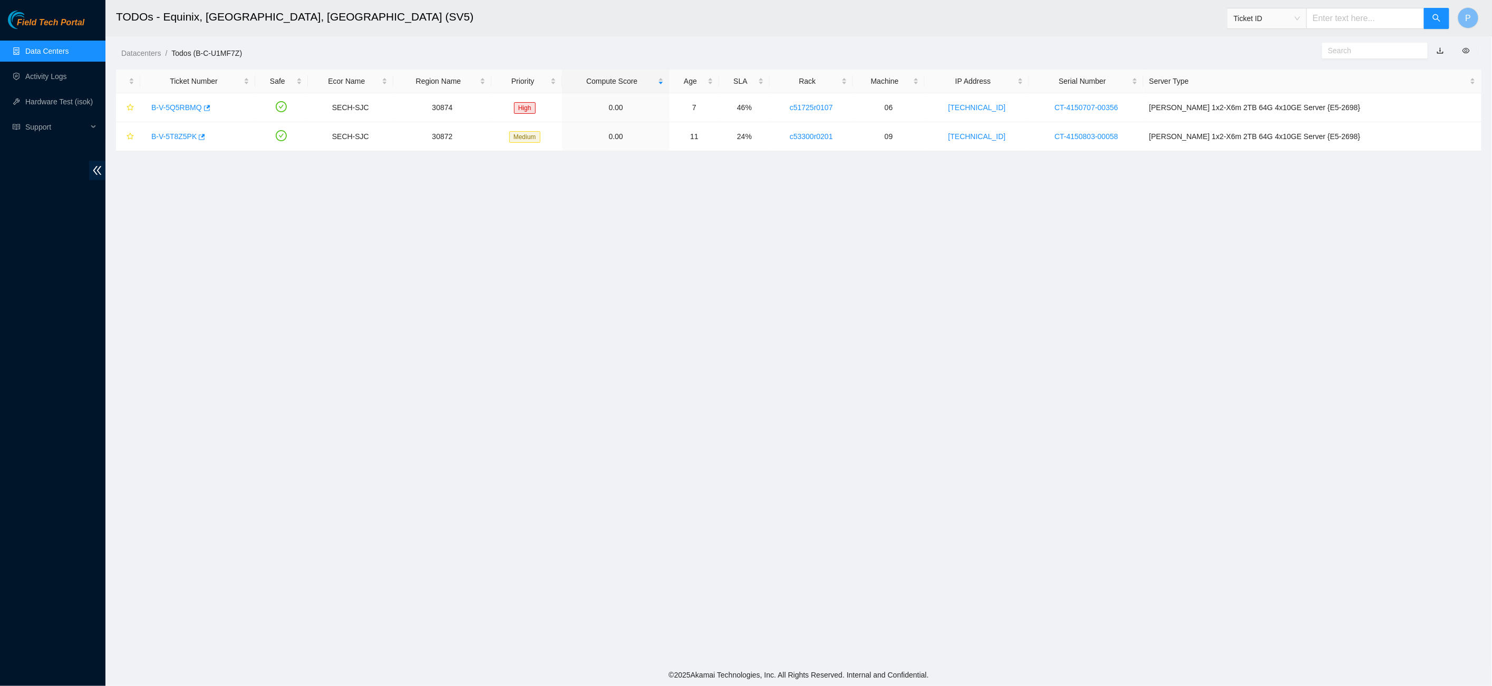
click at [1439, 48] on link "button" at bounding box center [1440, 50] width 7 height 8
click at [48, 47] on link "Data Centers" at bounding box center [46, 51] width 43 height 8
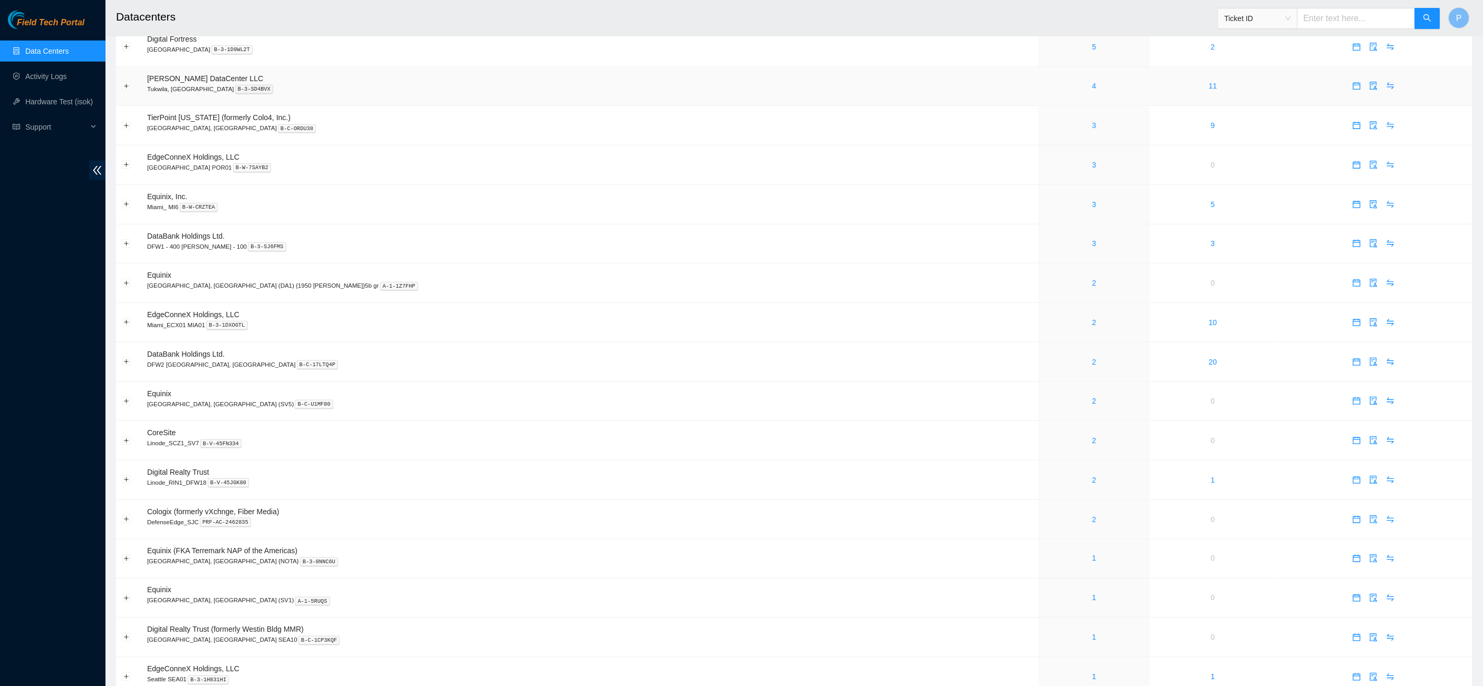
scroll to position [252, 0]
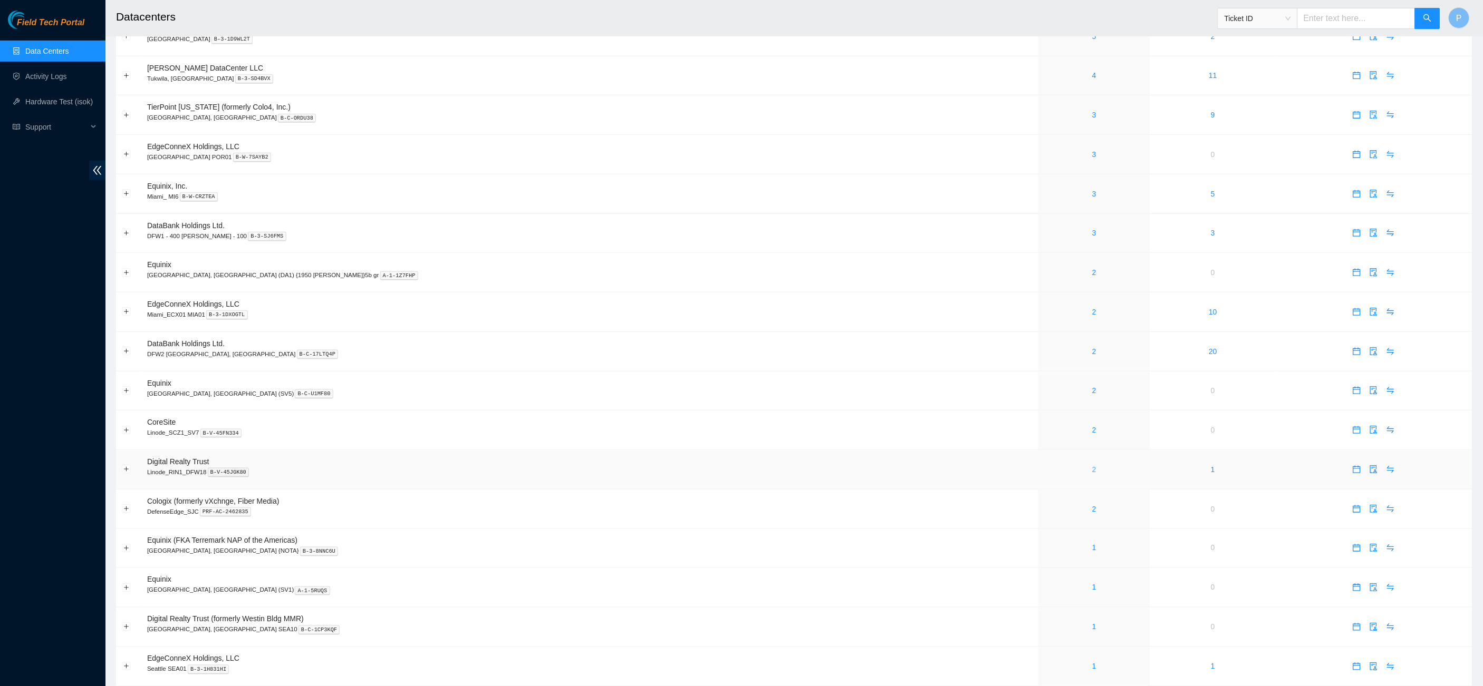
click at [1092, 466] on link "2" at bounding box center [1094, 470] width 4 height 8
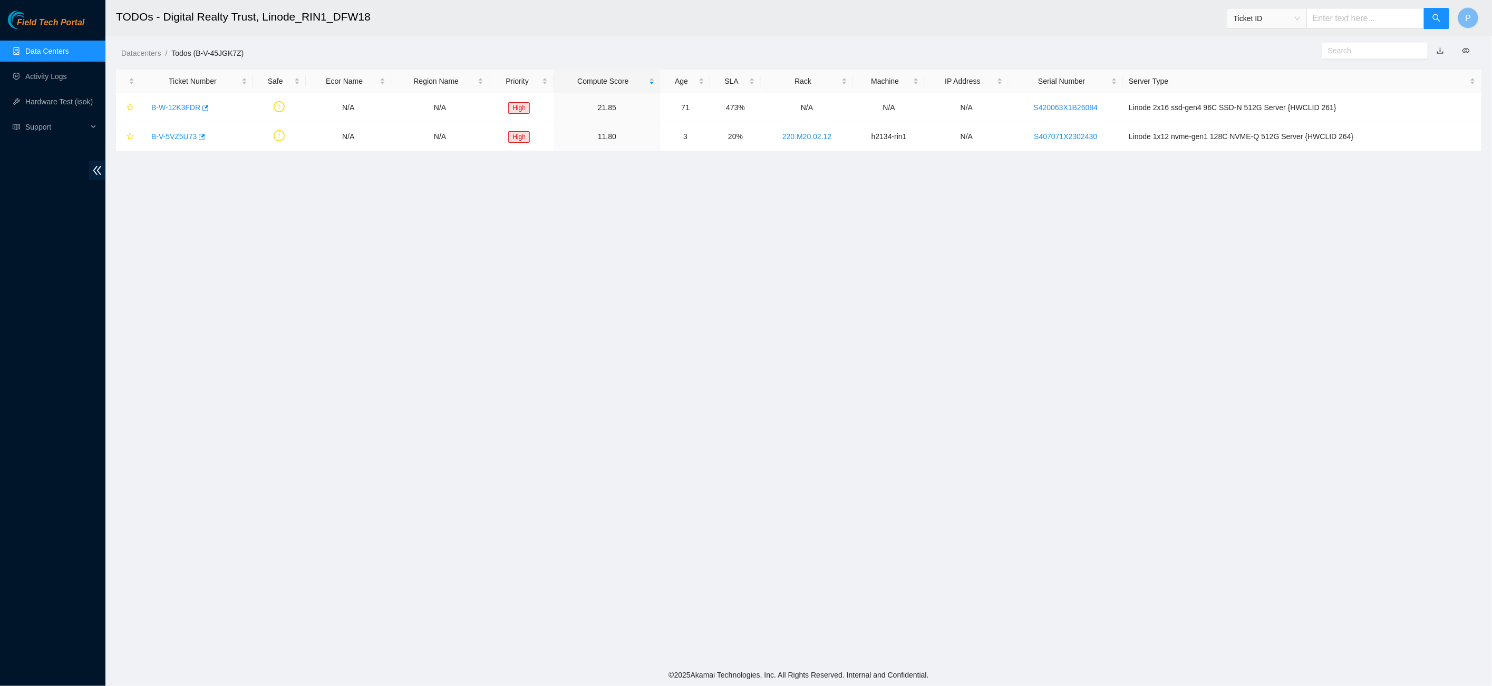
click at [1440, 50] on link "button" at bounding box center [1440, 50] width 7 height 8
click at [34, 51] on link "Data Centers" at bounding box center [46, 51] width 43 height 8
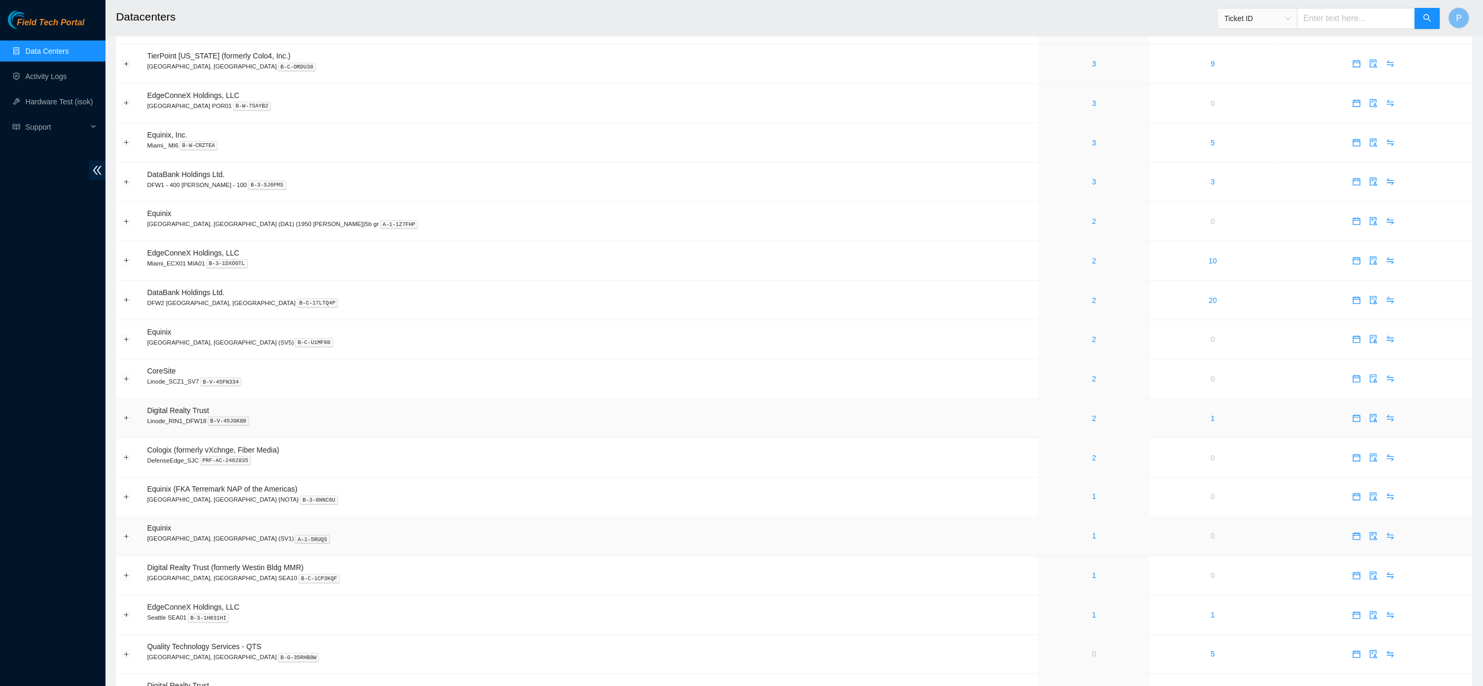
scroll to position [423, 0]
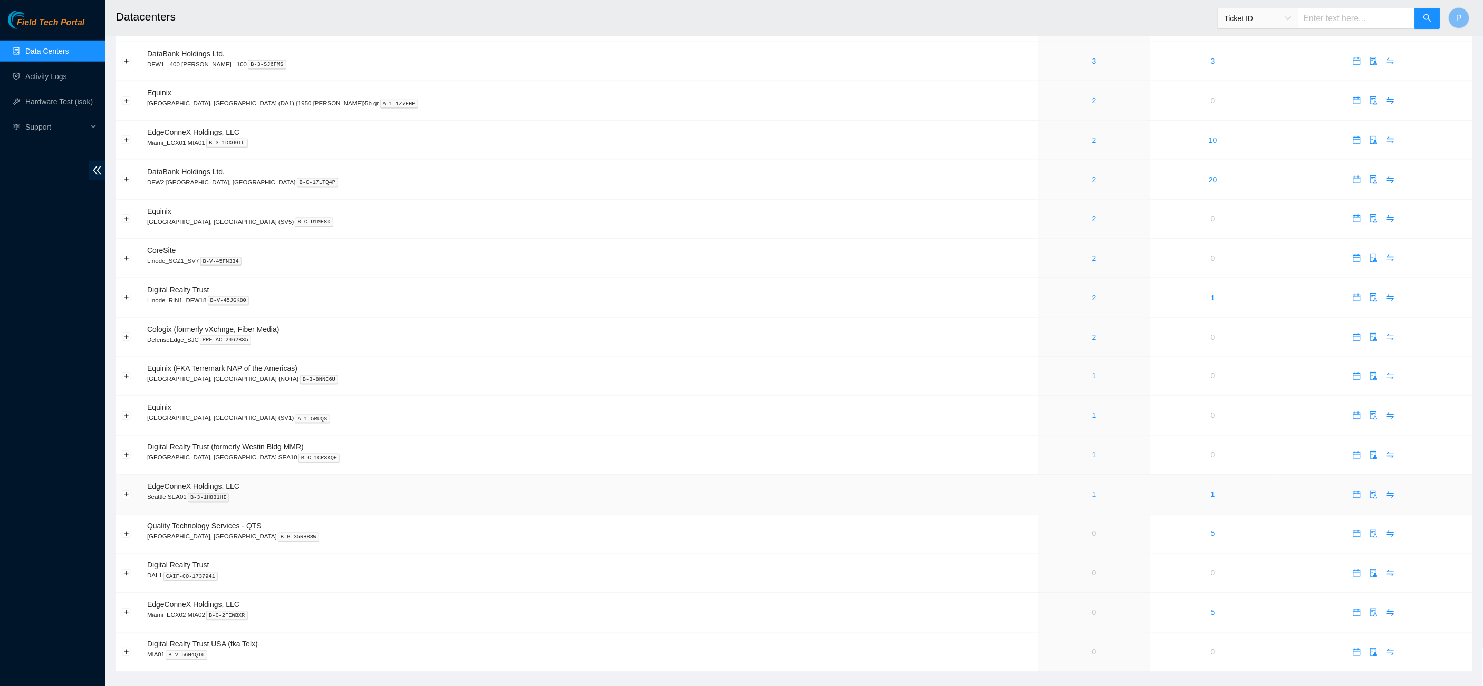
click at [1092, 491] on link "1" at bounding box center [1094, 495] width 4 height 8
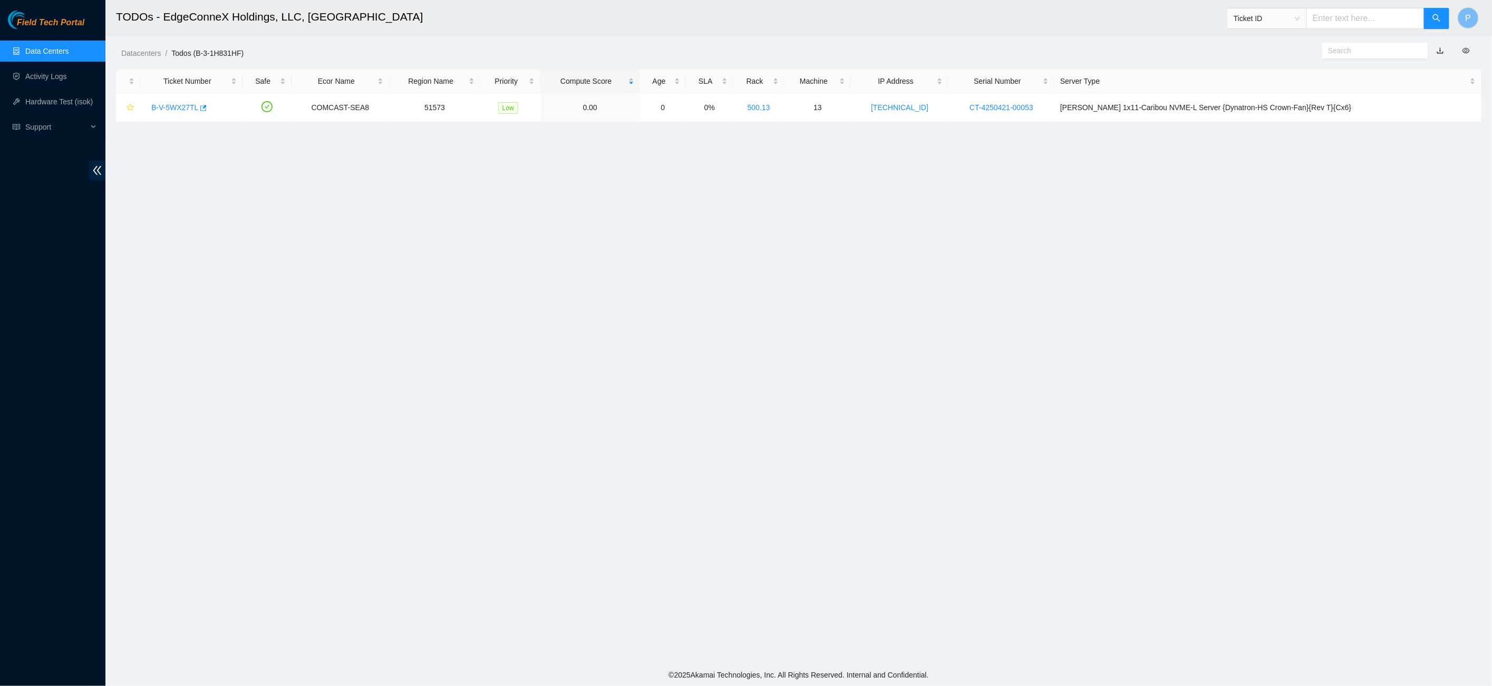
click at [1438, 50] on link "button" at bounding box center [1440, 50] width 7 height 8
click at [27, 47] on link "Data Centers" at bounding box center [46, 51] width 43 height 8
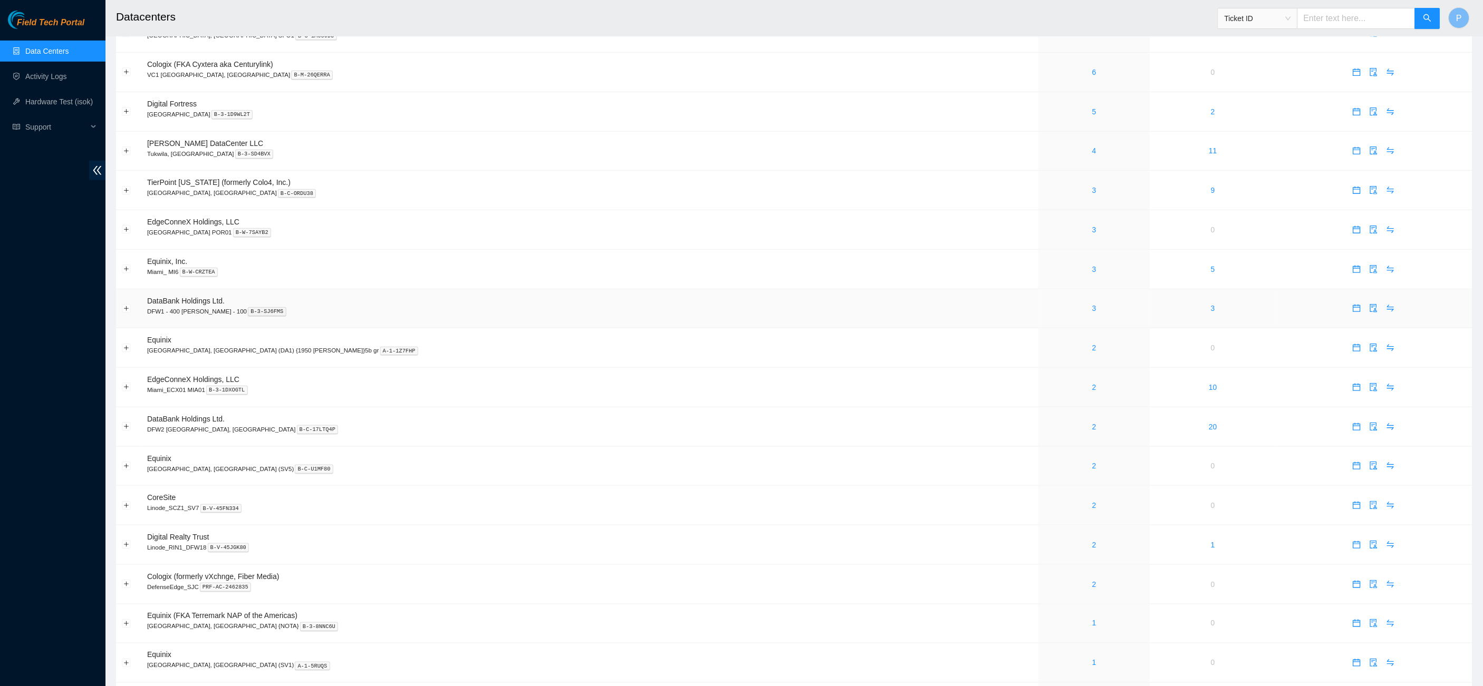
scroll to position [282, 0]
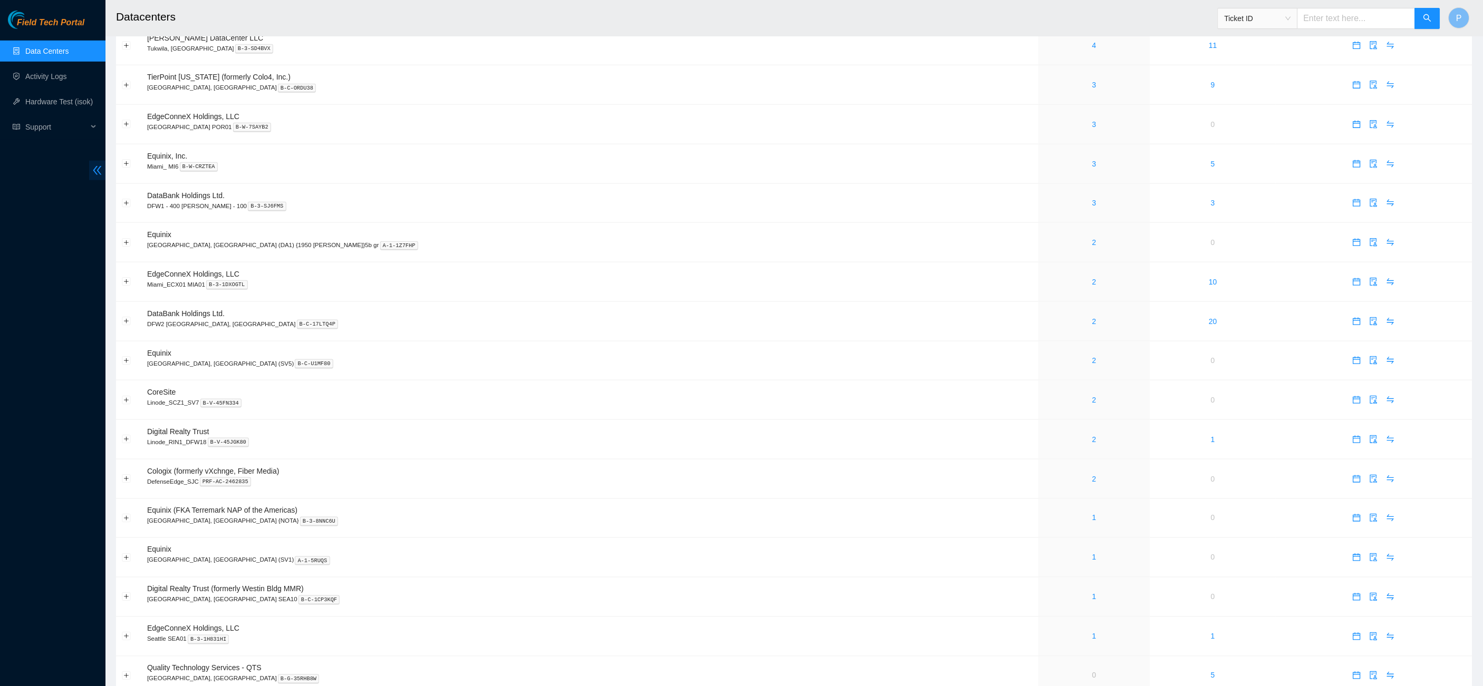
click at [98, 166] on icon "double-left" at bounding box center [97, 170] width 11 height 11
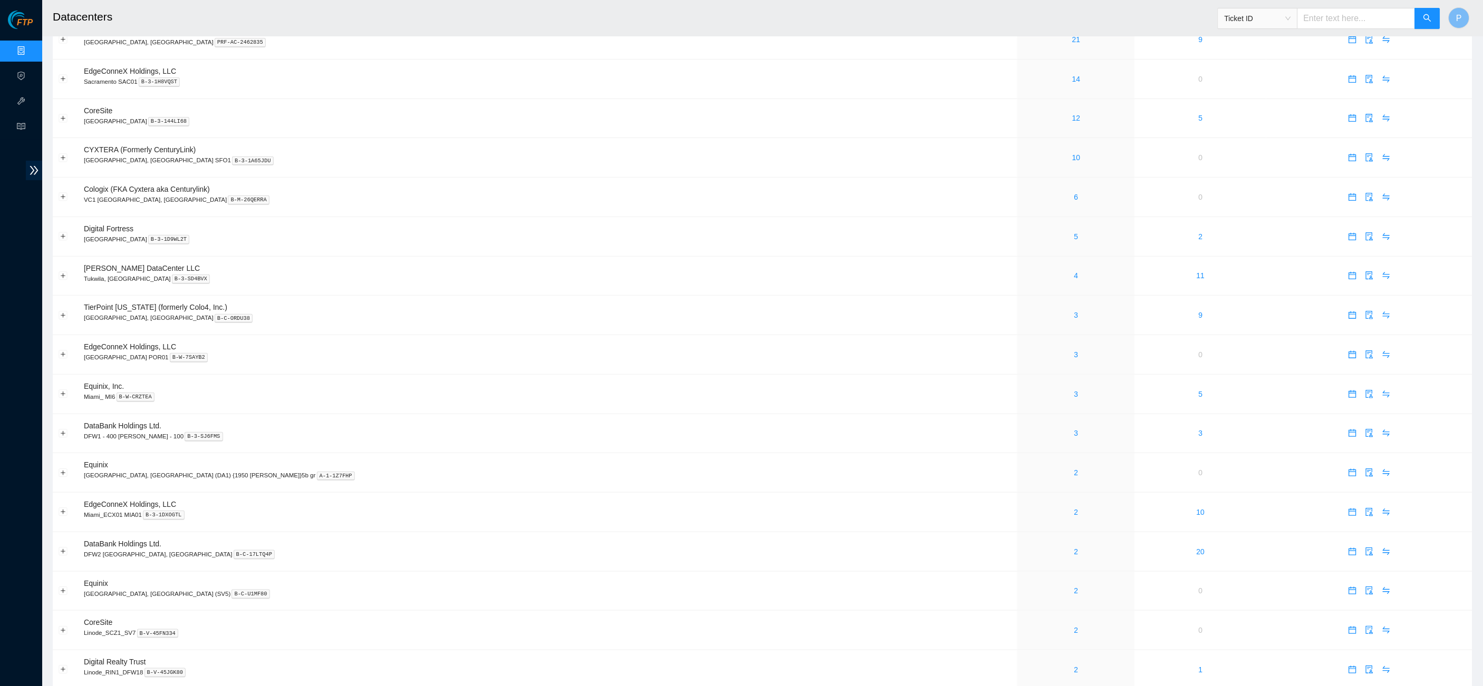
scroll to position [0, 0]
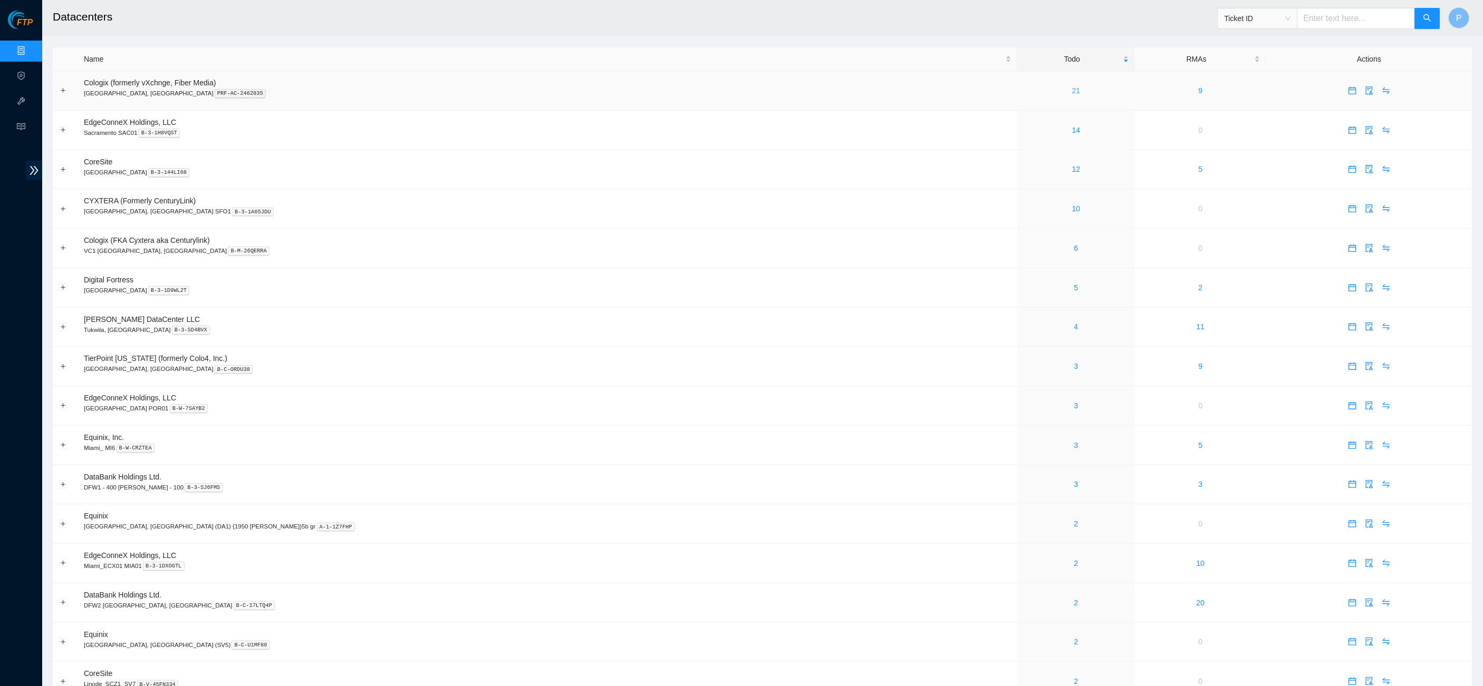
click at [1072, 87] on link "21" at bounding box center [1076, 90] width 8 height 8
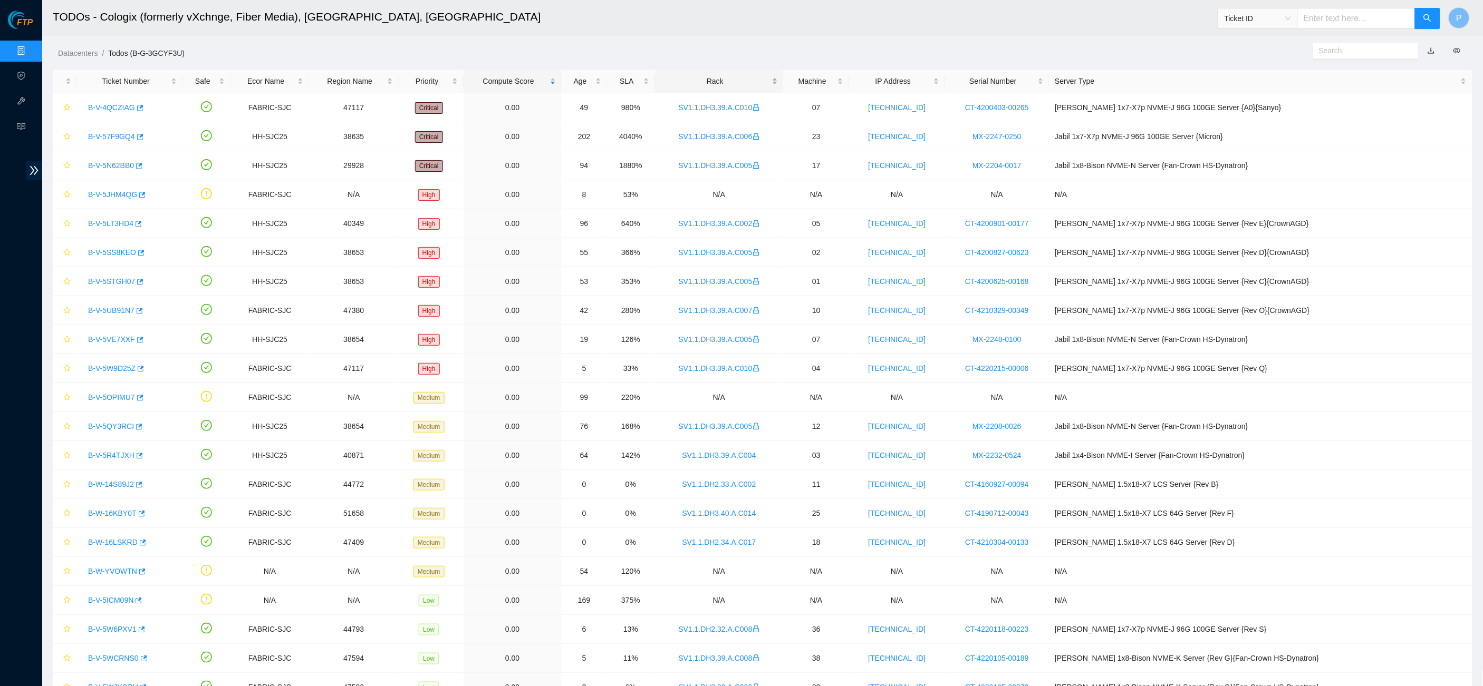
click at [747, 76] on div "Rack" at bounding box center [719, 81] width 117 height 12
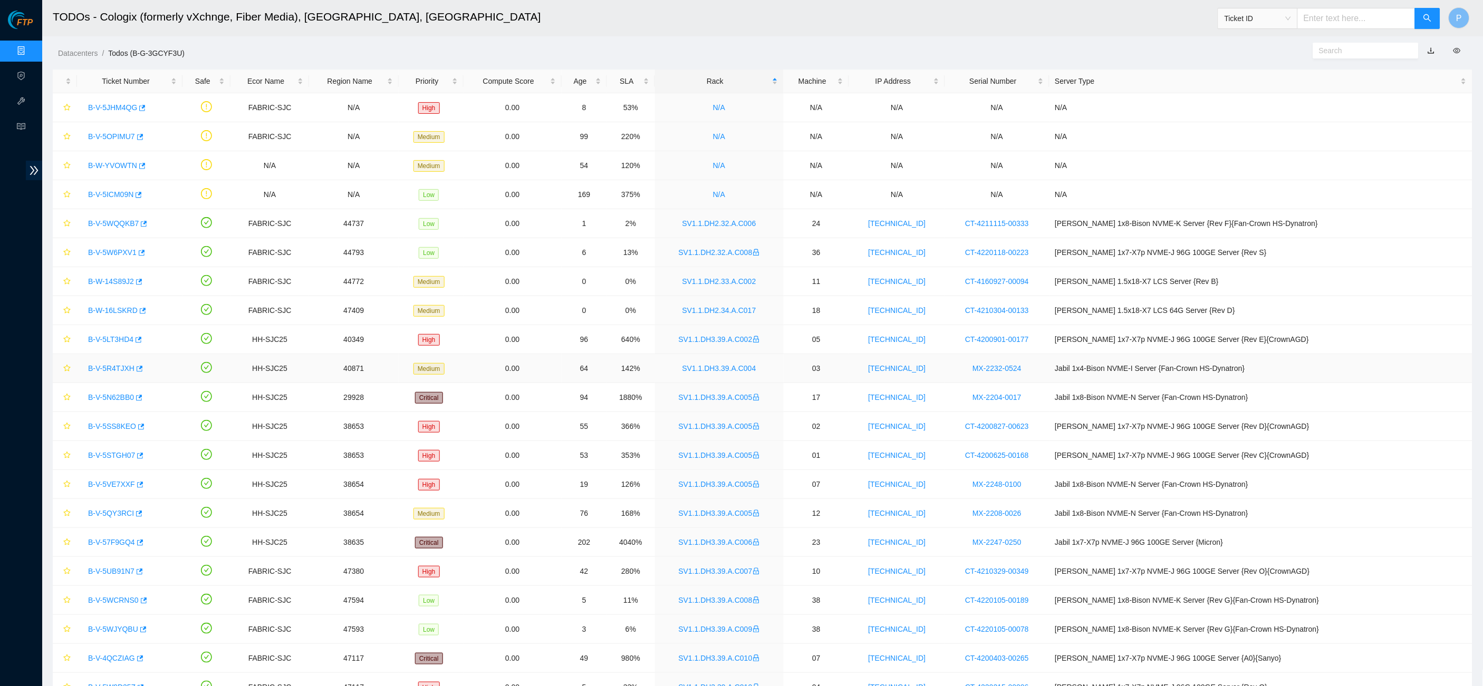
scroll to position [107, 0]
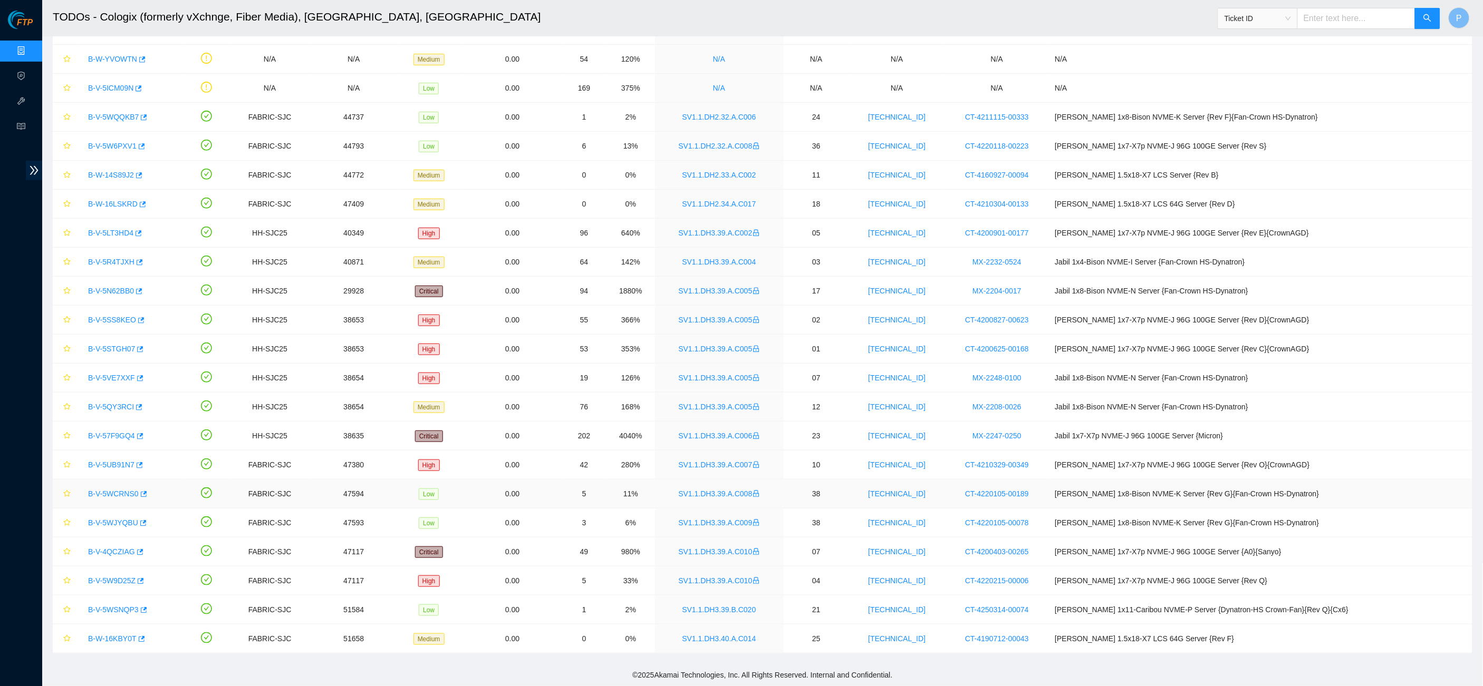
click at [117, 495] on link "B-V-5WCRNS0" at bounding box center [113, 494] width 51 height 8
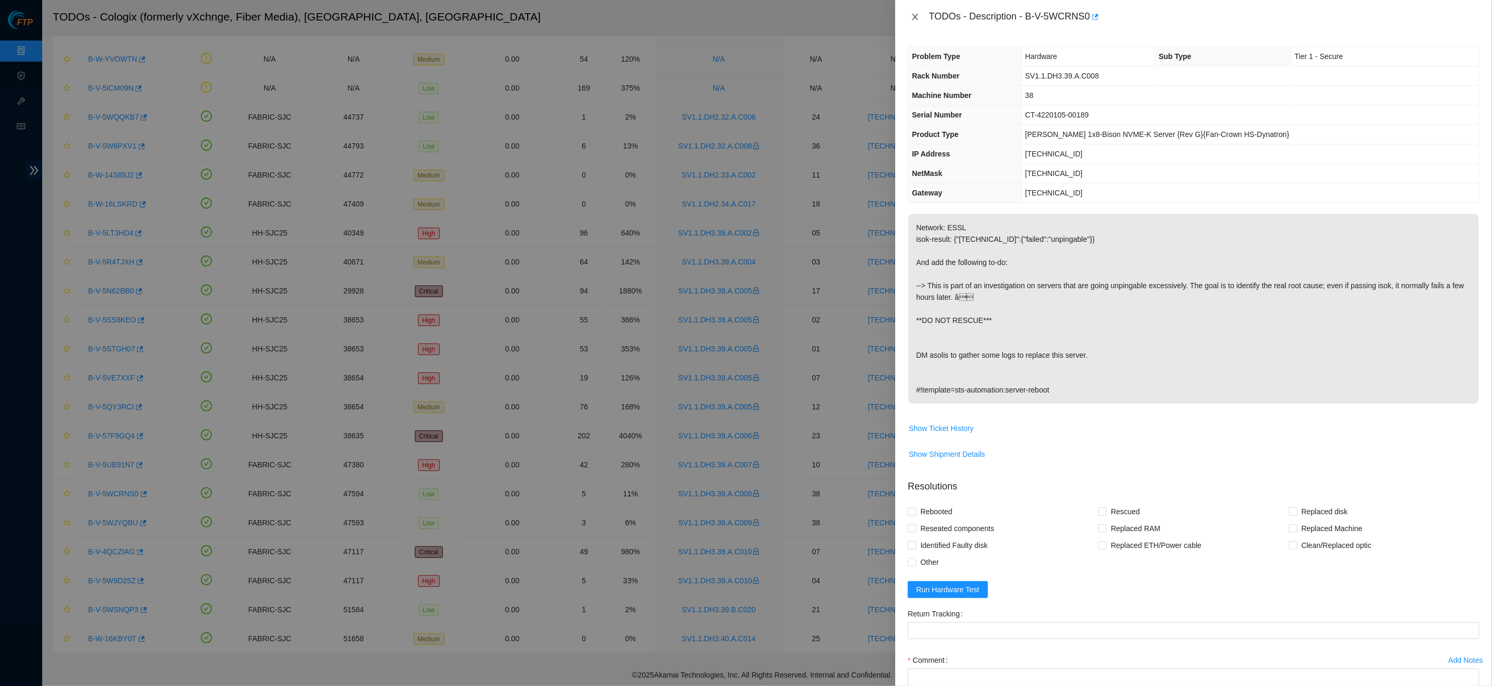
click at [915, 17] on icon "close" at bounding box center [915, 17] width 6 height 6
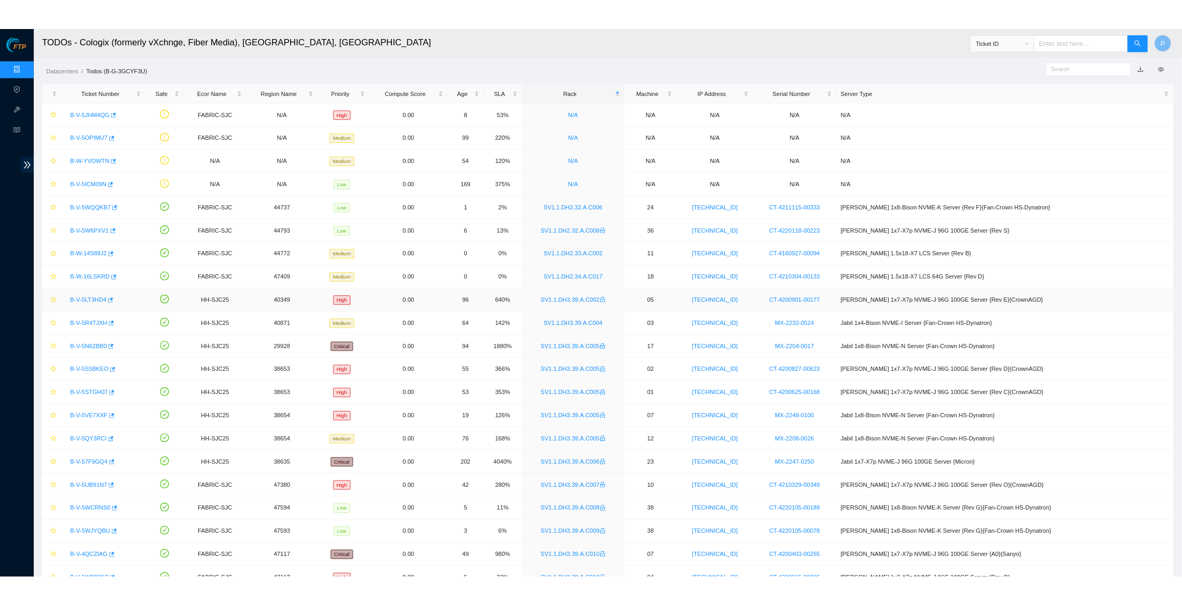
scroll to position [107, 0]
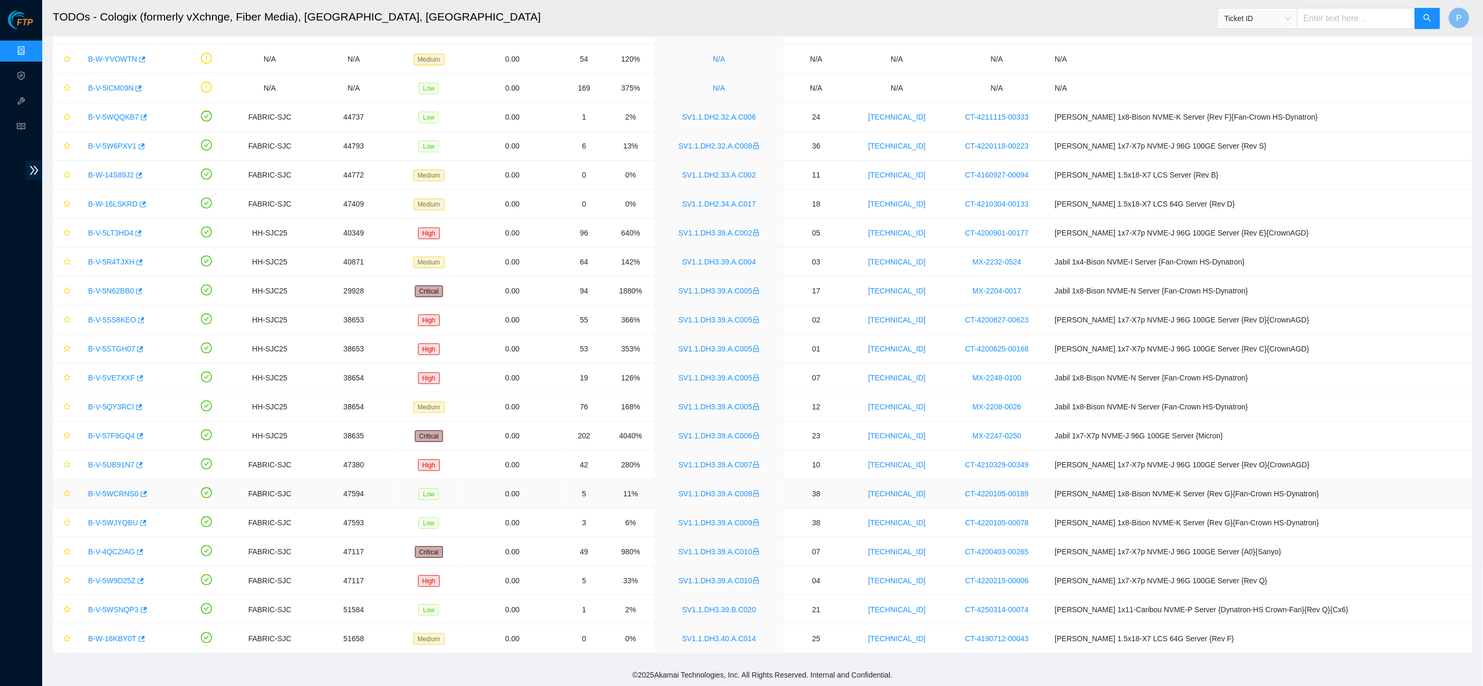
click at [117, 493] on link "B-V-5WCRNS0" at bounding box center [113, 494] width 51 height 8
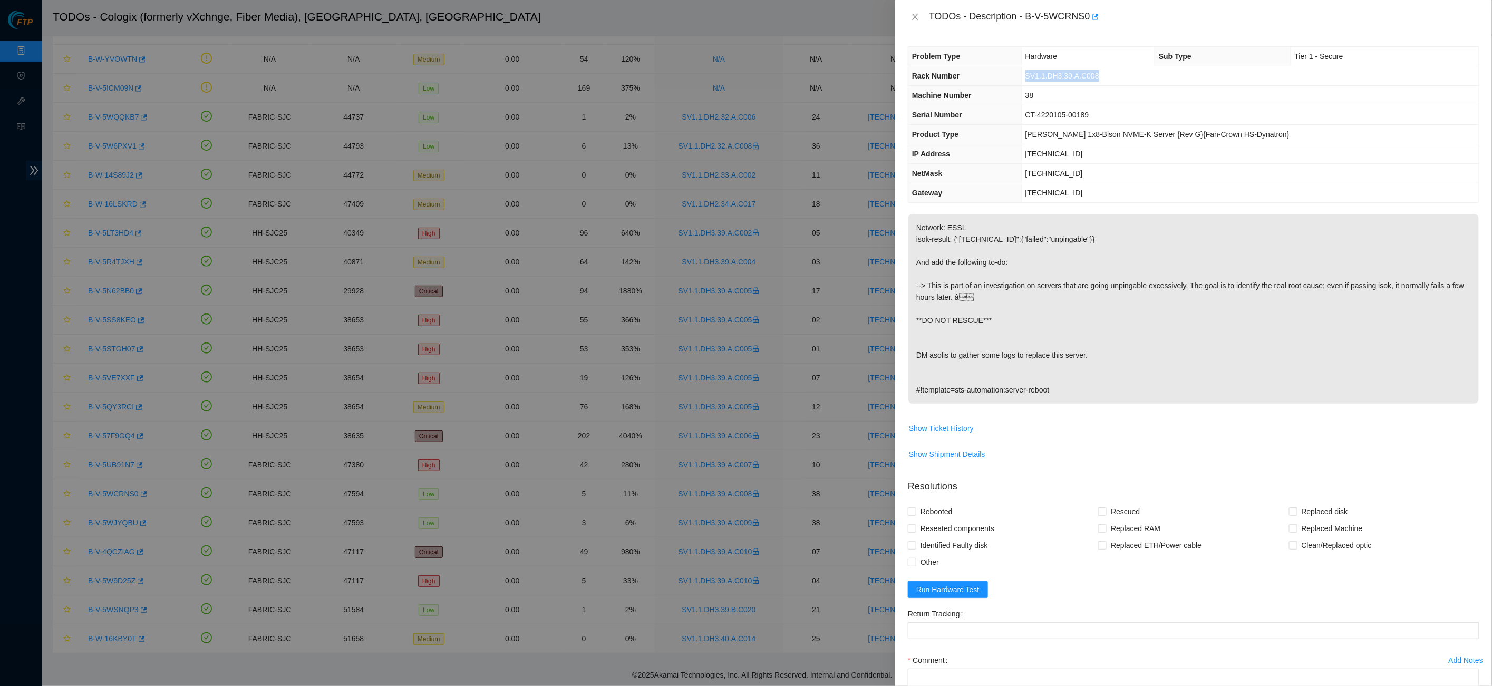
drag, startPoint x: 1125, startPoint y: 78, endPoint x: 1039, endPoint y: 76, distance: 85.9
click at [1041, 76] on td "SV1.1.DH3.39.A.C008" at bounding box center [1250, 76] width 458 height 20
copy span "SV1.1.DH3.39.A.C008"
click at [904, 15] on div "TODOs - Description - B-V-5WCRNS0" at bounding box center [1193, 17] width 597 height 34
click at [915, 17] on icon "close" at bounding box center [915, 17] width 8 height 8
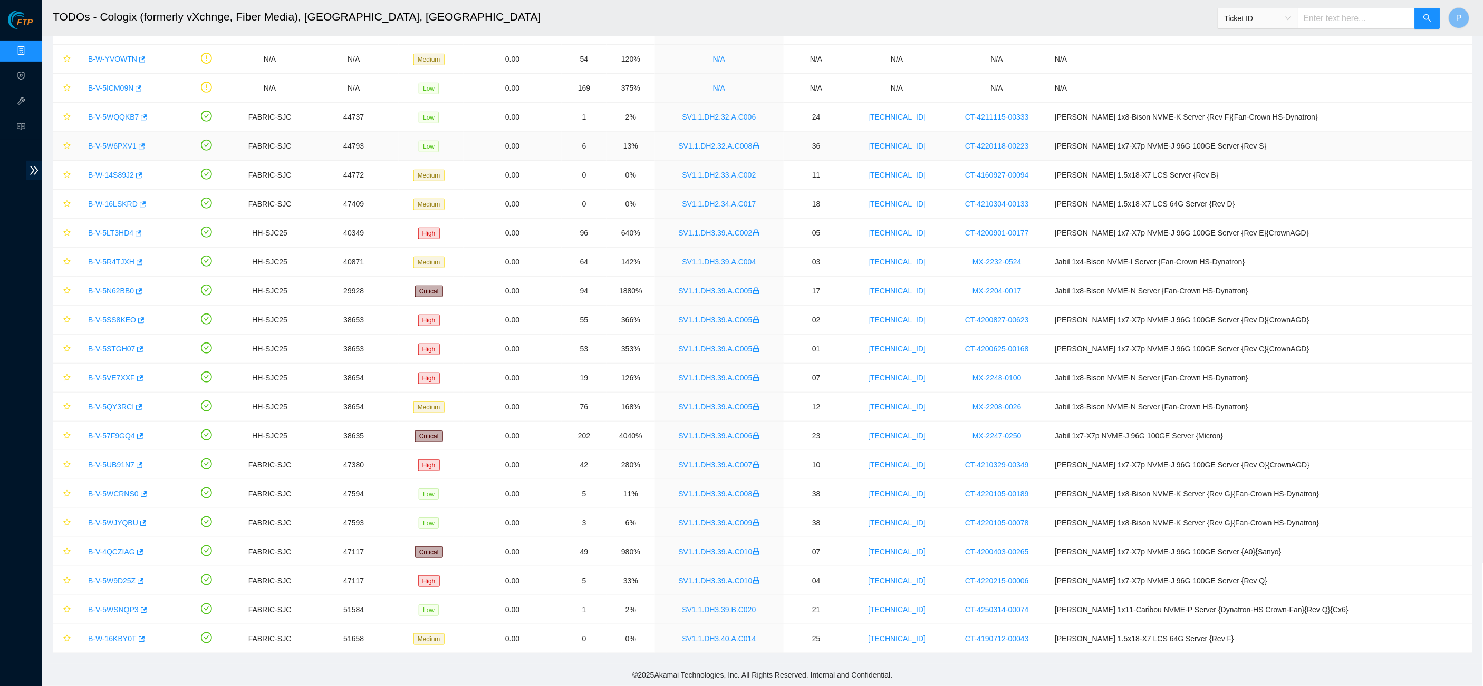
click at [113, 142] on link "B-V-5W6PXV1" at bounding box center [112, 146] width 49 height 8
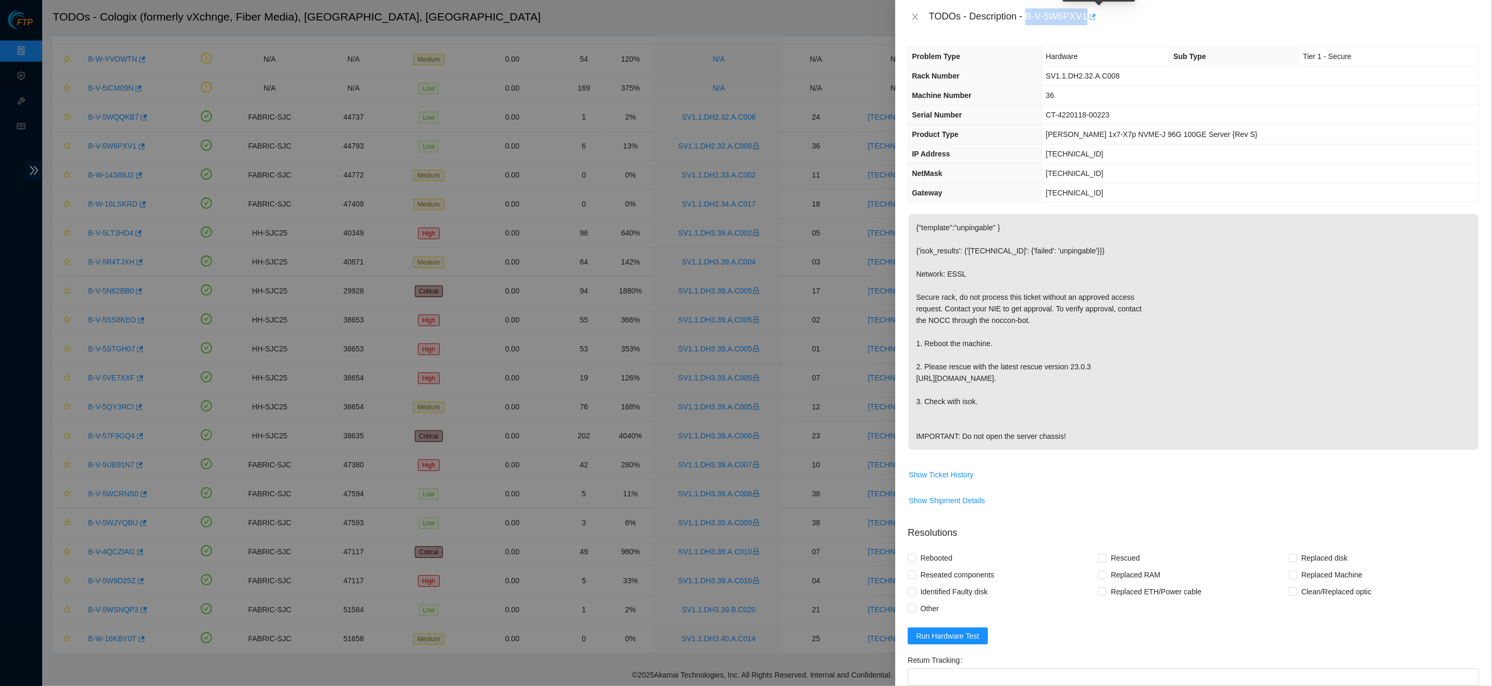
drag, startPoint x: 1030, startPoint y: 13, endPoint x: 1096, endPoint y: 11, distance: 65.9
click at [1096, 11] on div "TODOs - Description - B-V-5W6PXV1" at bounding box center [1204, 16] width 550 height 17
copy div "B-V-5W6PXV1"
click at [1066, 201] on div "Problem Type Hardware Sub Type Tier 1 - Secure Rack Number SV1.1.DH2.32.A.C008 …" at bounding box center [1193, 360] width 597 height 653
click at [915, 18] on icon "close" at bounding box center [915, 17] width 8 height 8
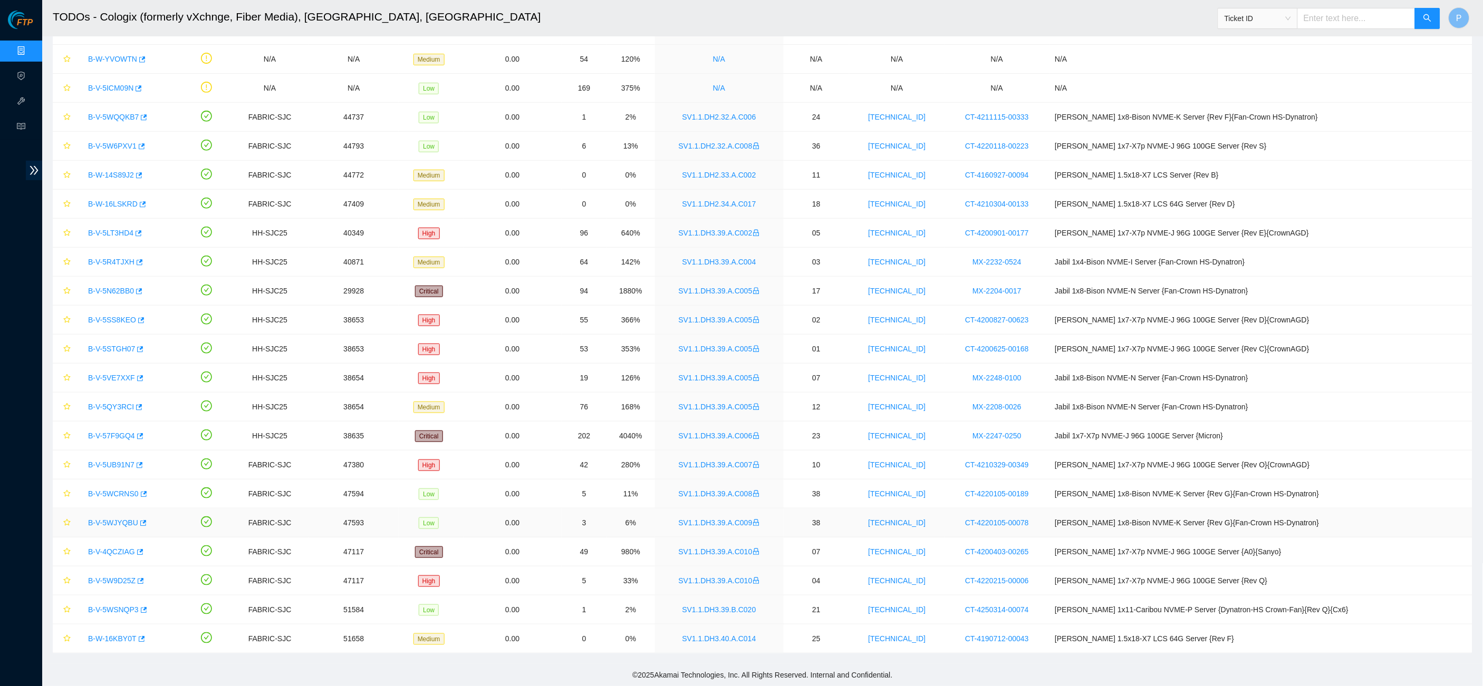
click at [119, 524] on link "B-V-5WJYQBU" at bounding box center [113, 523] width 50 height 8
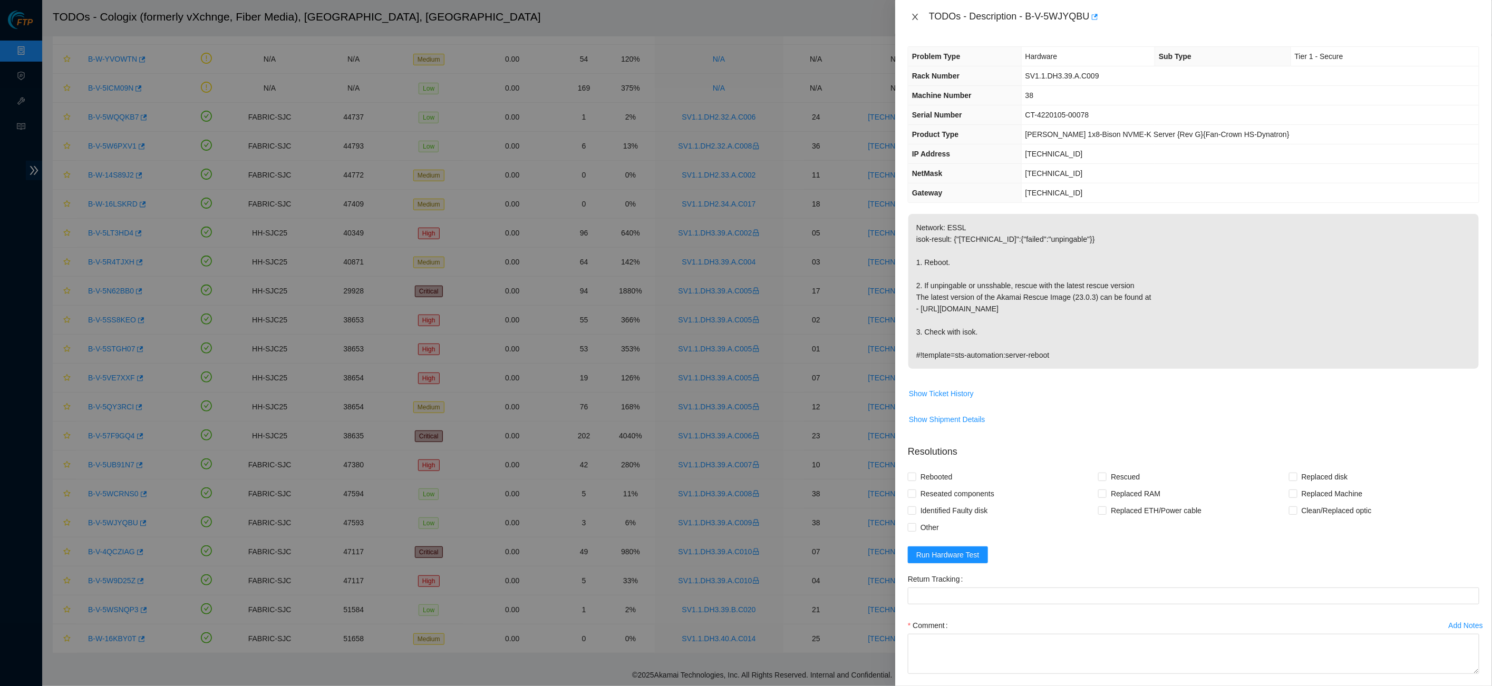
click at [913, 13] on icon "close" at bounding box center [915, 17] width 8 height 8
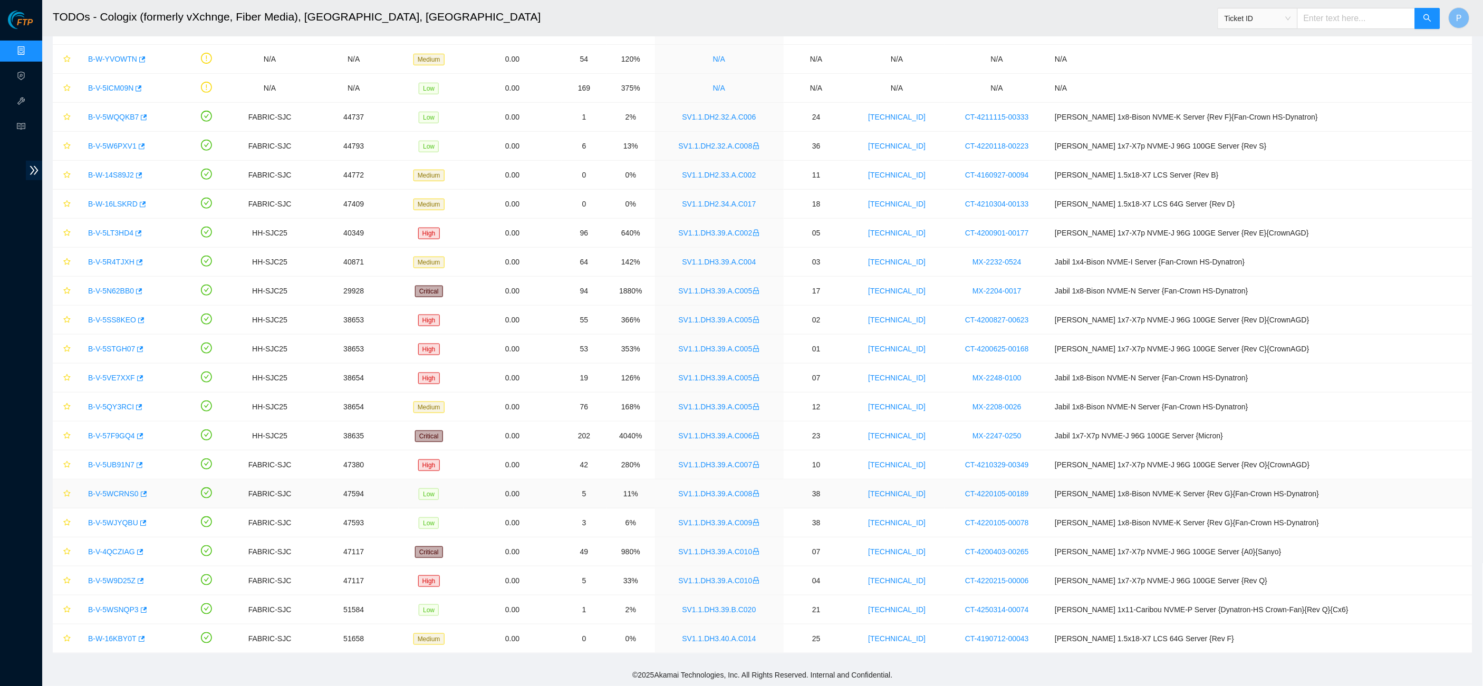
click at [125, 493] on link "B-V-5WCRNS0" at bounding box center [113, 494] width 51 height 8
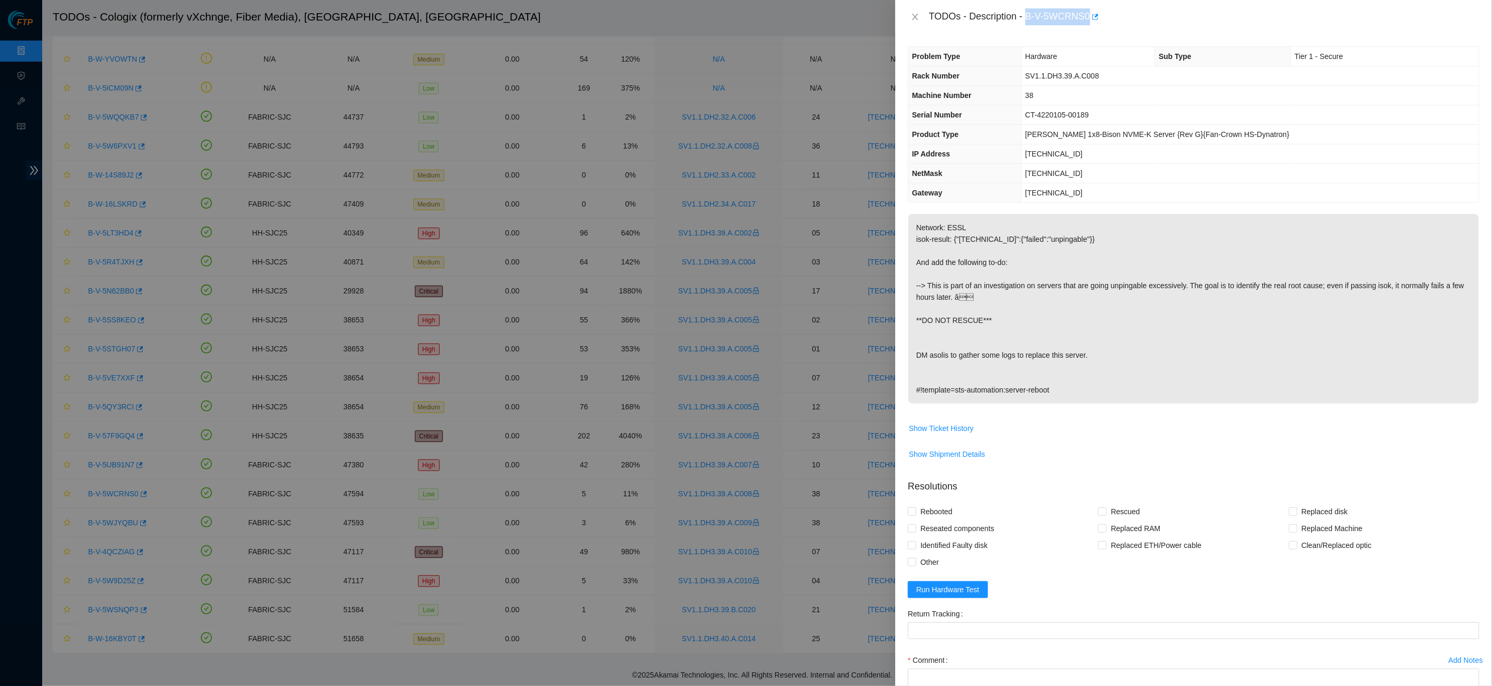
drag, startPoint x: 1029, startPoint y: 15, endPoint x: 1096, endPoint y: 13, distance: 66.5
click at [1096, 13] on div "TODOs - Description - B-V-5WCRNS0" at bounding box center [1204, 16] width 550 height 17
copy div "B-V-5WCRNS0"
click at [951, 420] on button "Show Ticket History" at bounding box center [941, 428] width 66 height 17
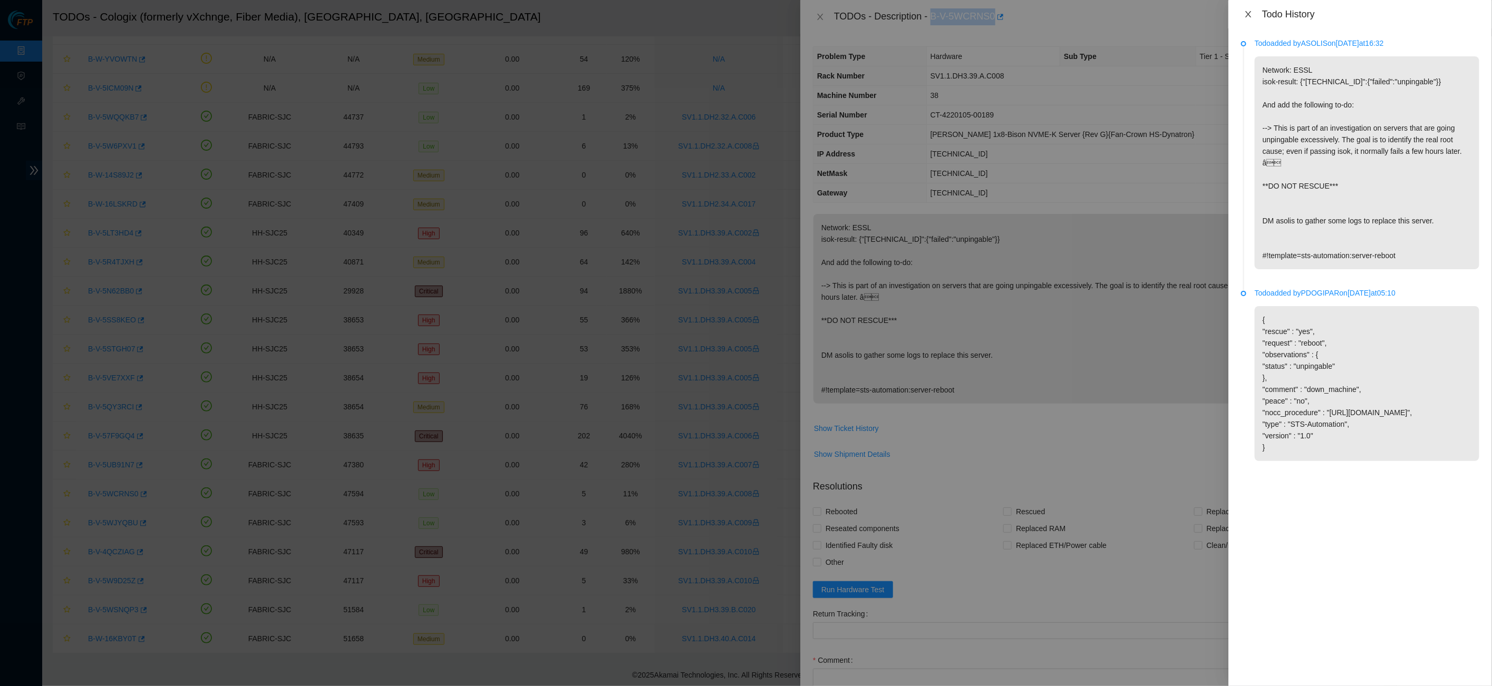
click at [1252, 10] on icon "close" at bounding box center [1248, 14] width 8 height 8
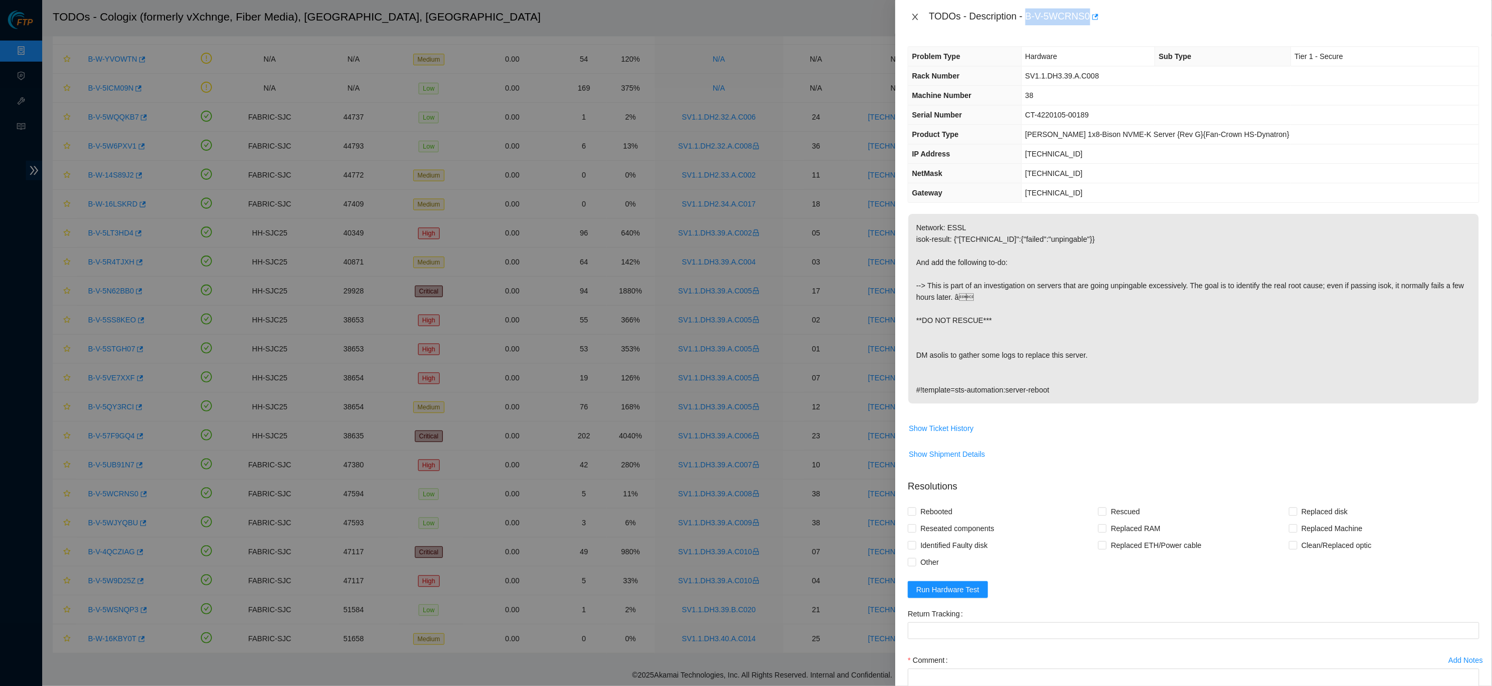
click at [911, 16] on icon "close" at bounding box center [915, 17] width 8 height 8
